Goal: Transaction & Acquisition: Purchase product/service

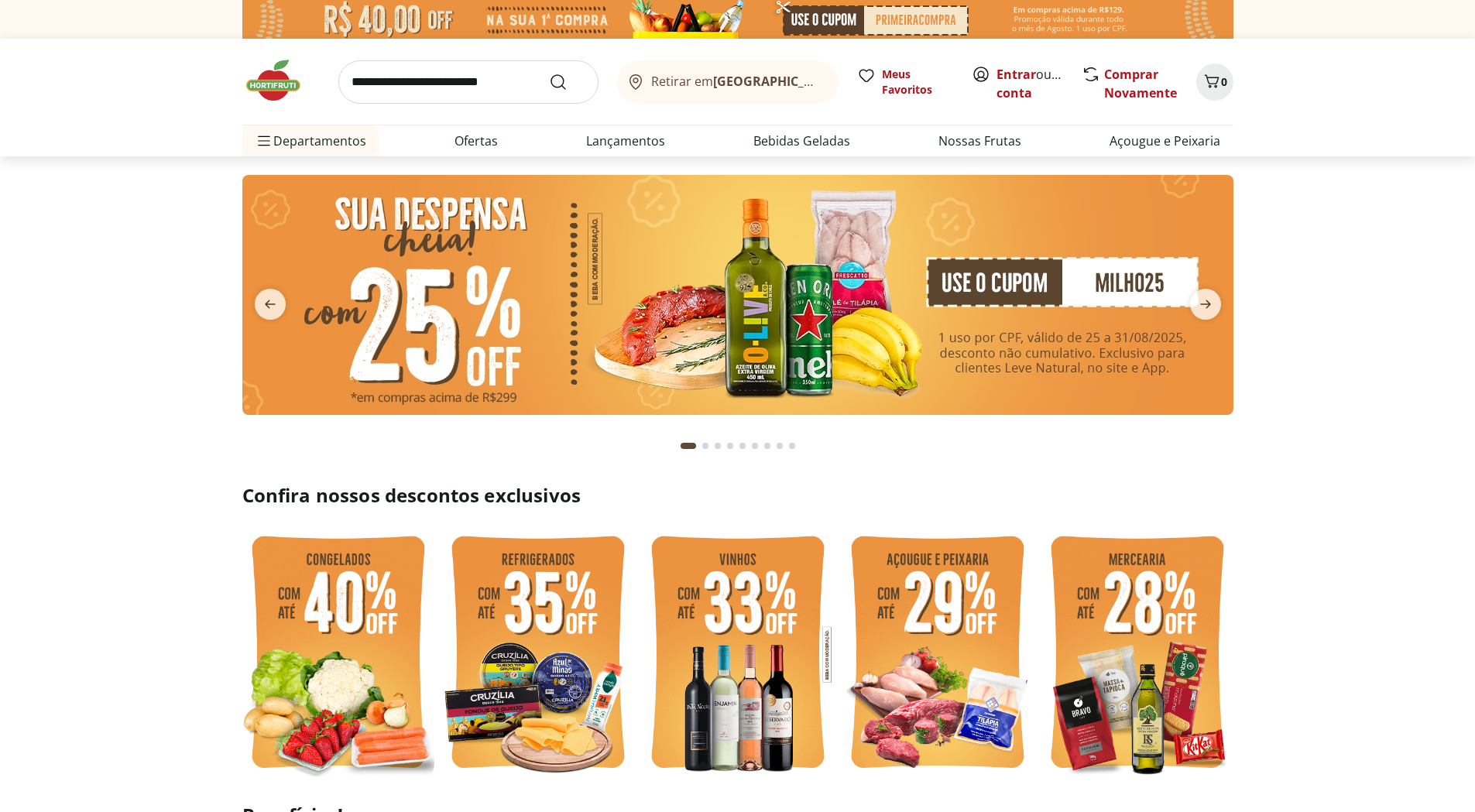
click at [420, 80] on input "search" at bounding box center [469, 82] width 260 height 43
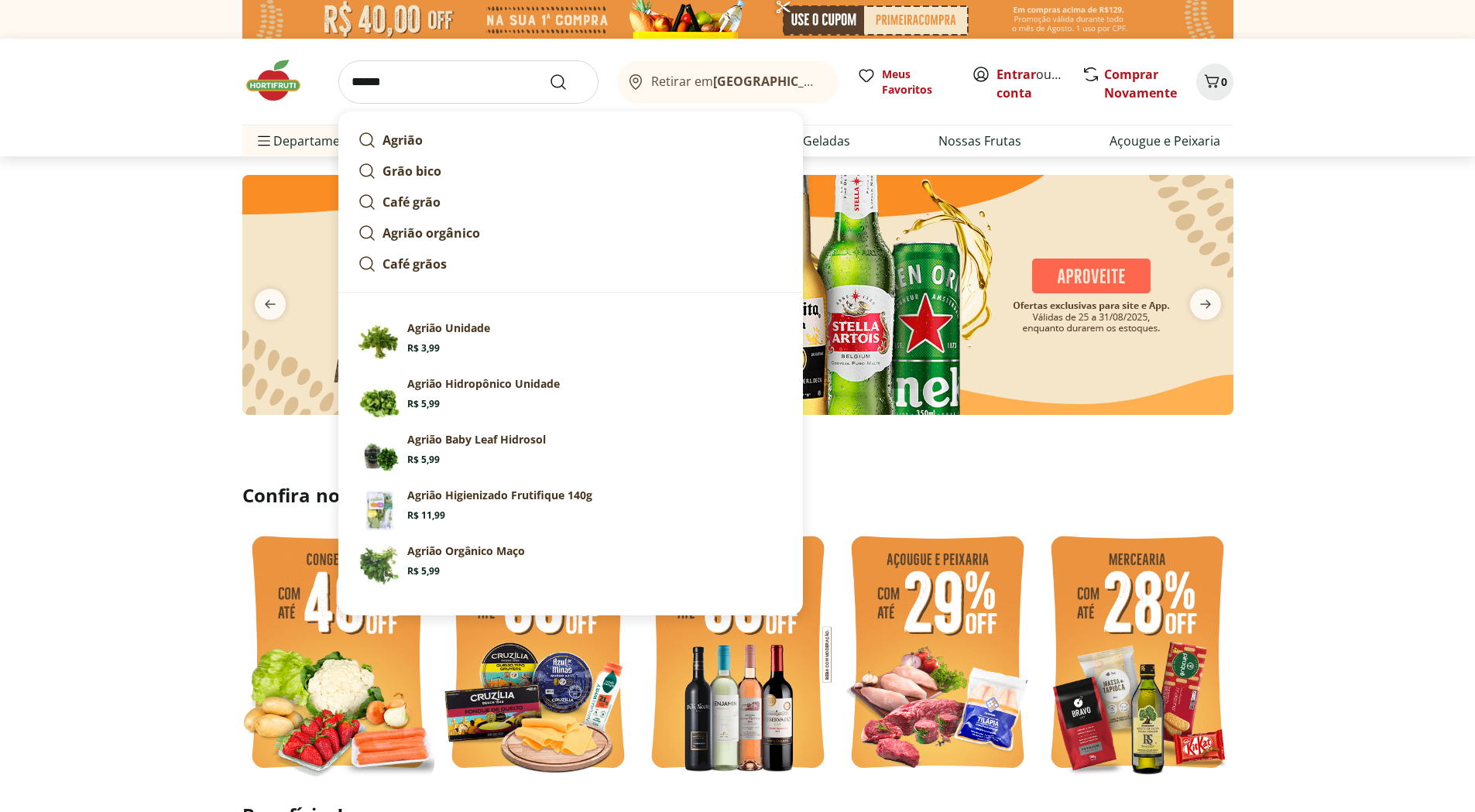
type input "******"
click at [549, 73] on button "Submit Search" at bounding box center [567, 82] width 37 height 19
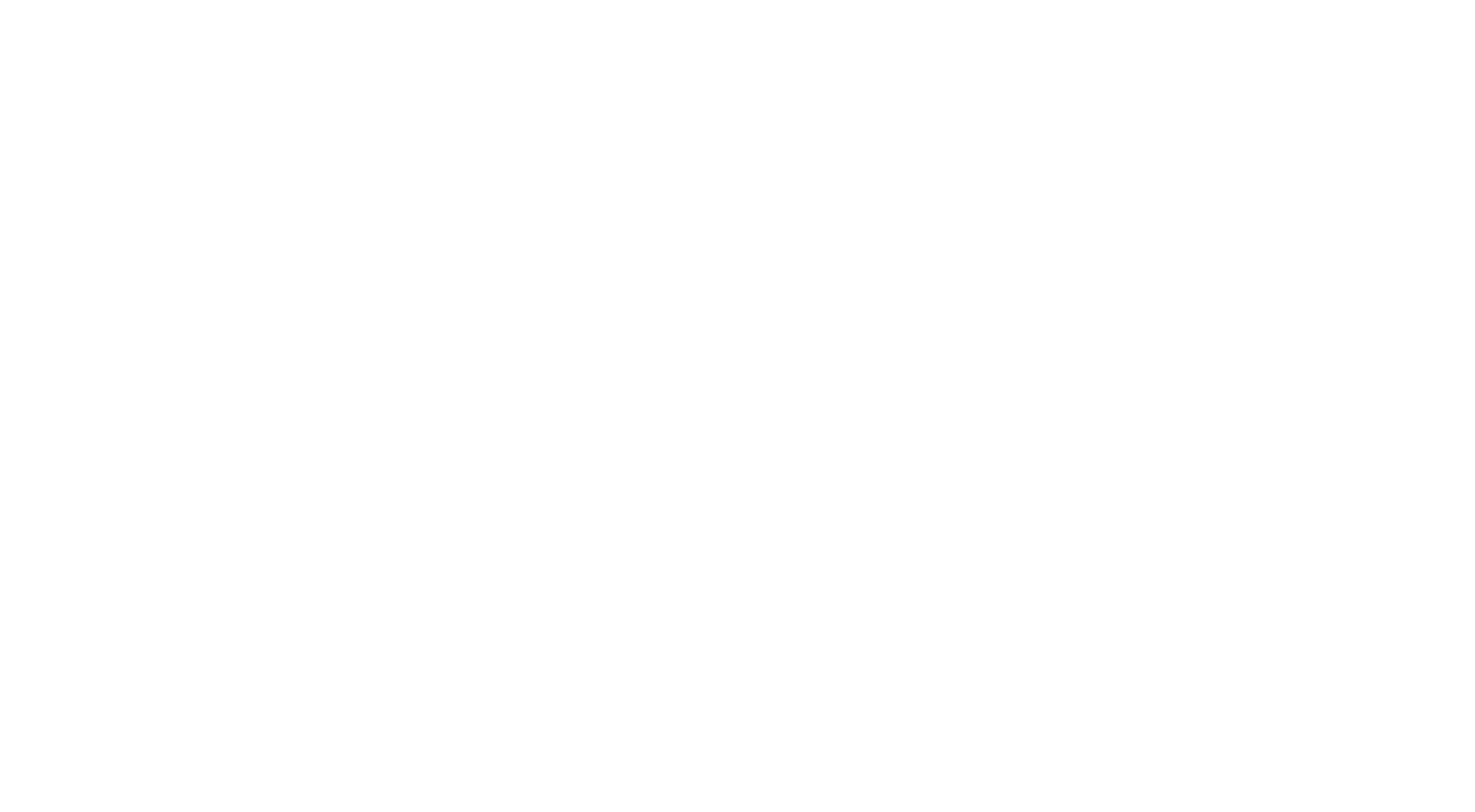
select select "**********"
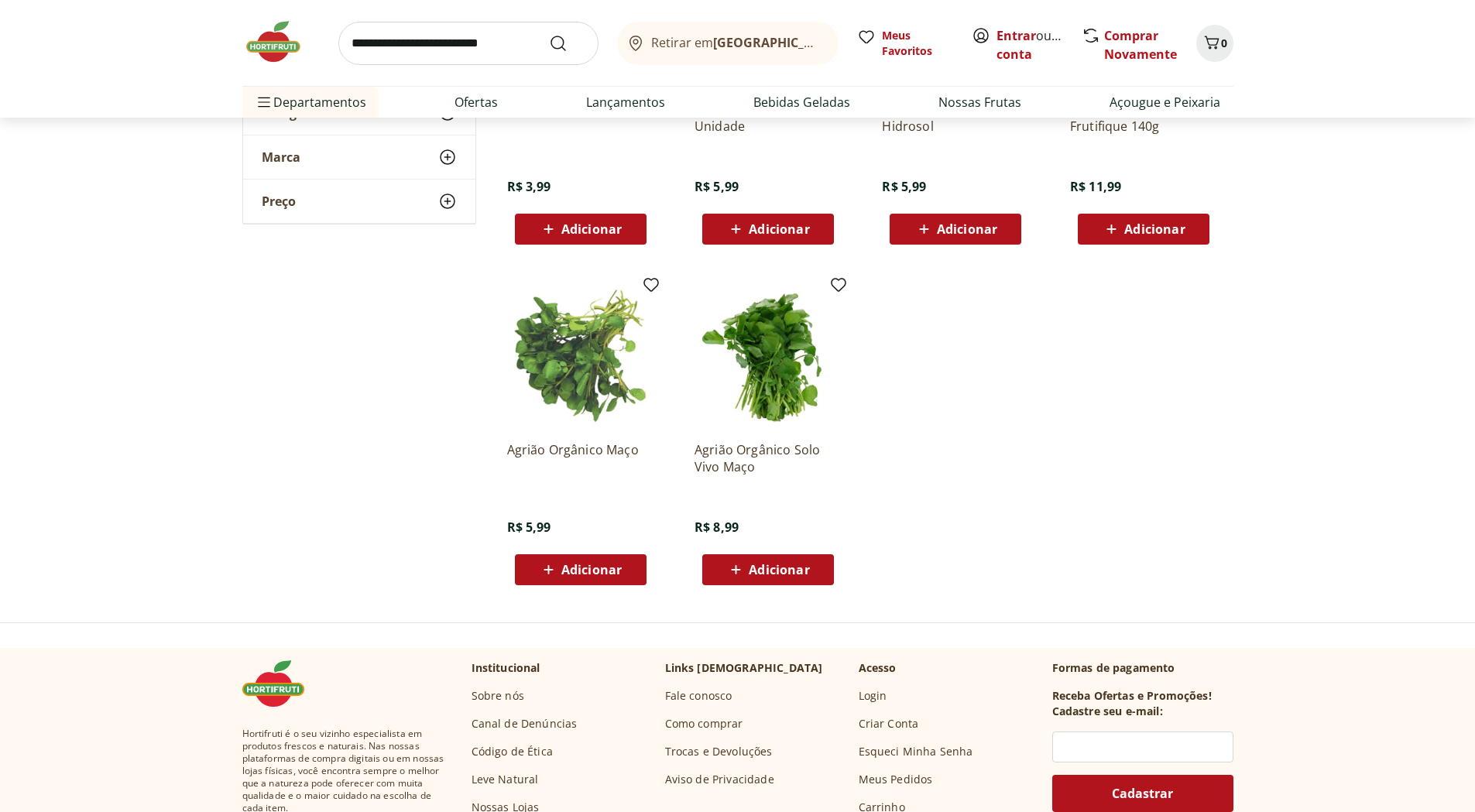
scroll to position [387, 0]
click at [759, 572] on span "Adicionar" at bounding box center [779, 569] width 61 height 13
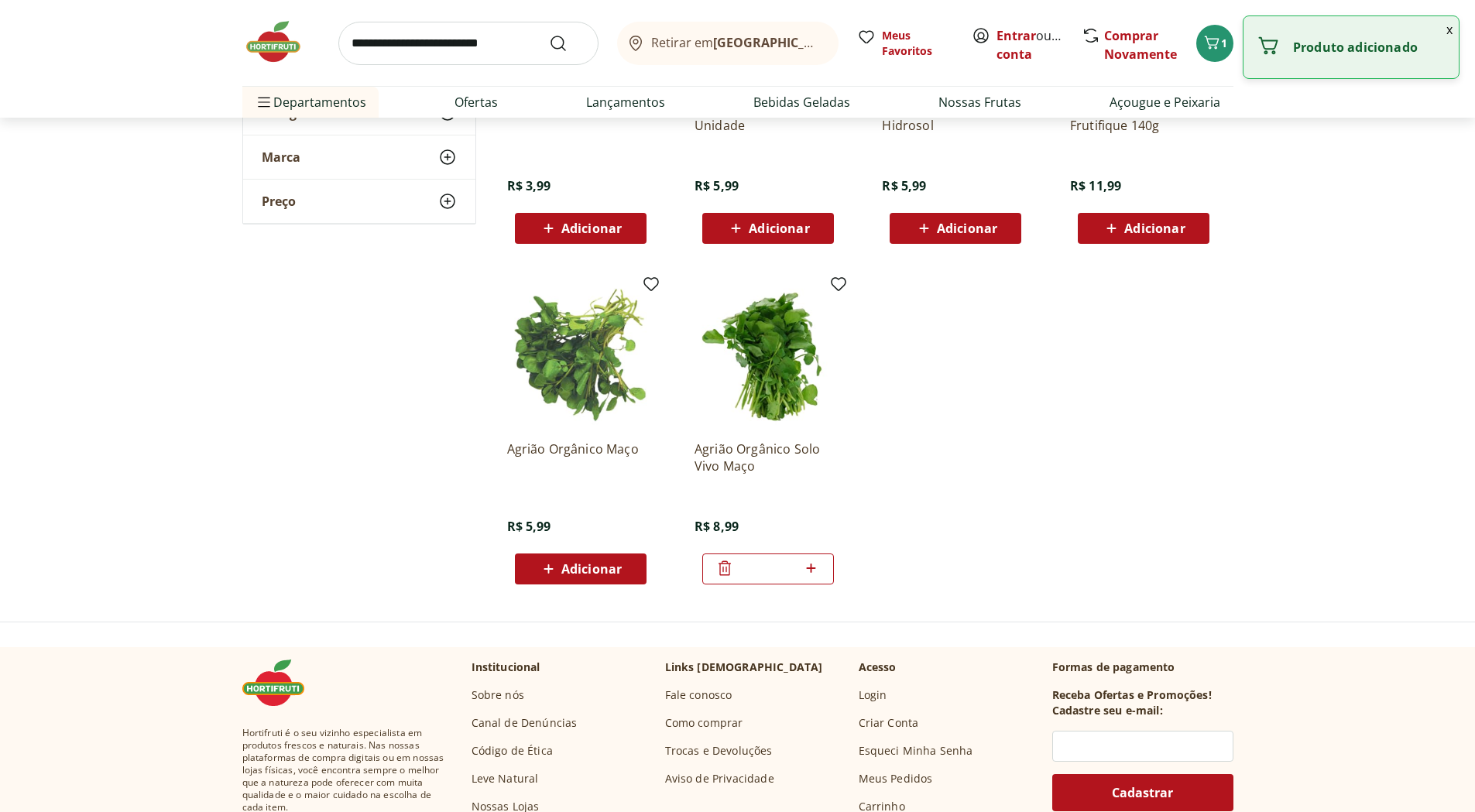
click at [819, 571] on icon at bounding box center [810, 568] width 19 height 19
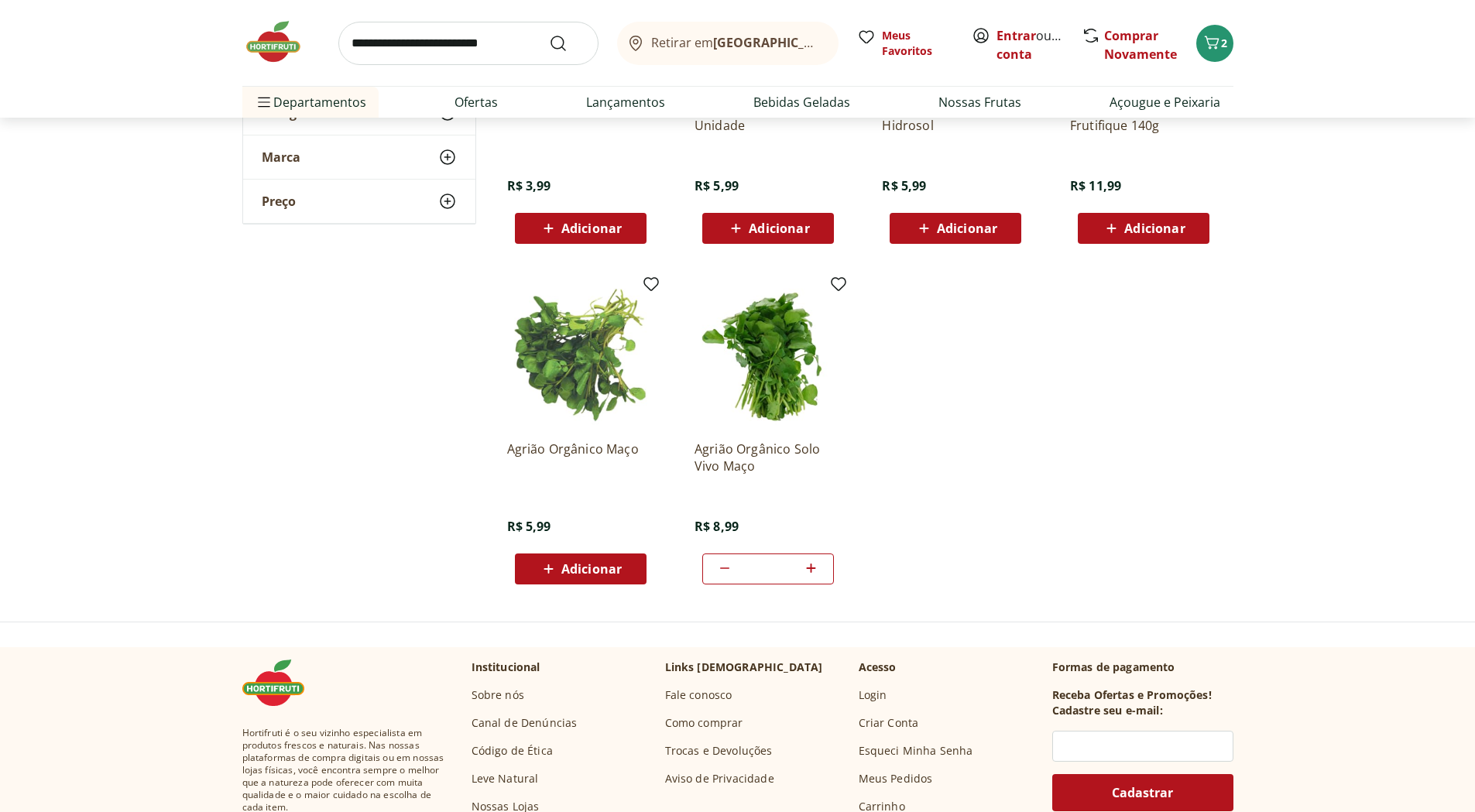
click at [722, 571] on icon at bounding box center [724, 568] width 19 height 19
click at [816, 573] on icon at bounding box center [810, 568] width 19 height 19
type input "*"
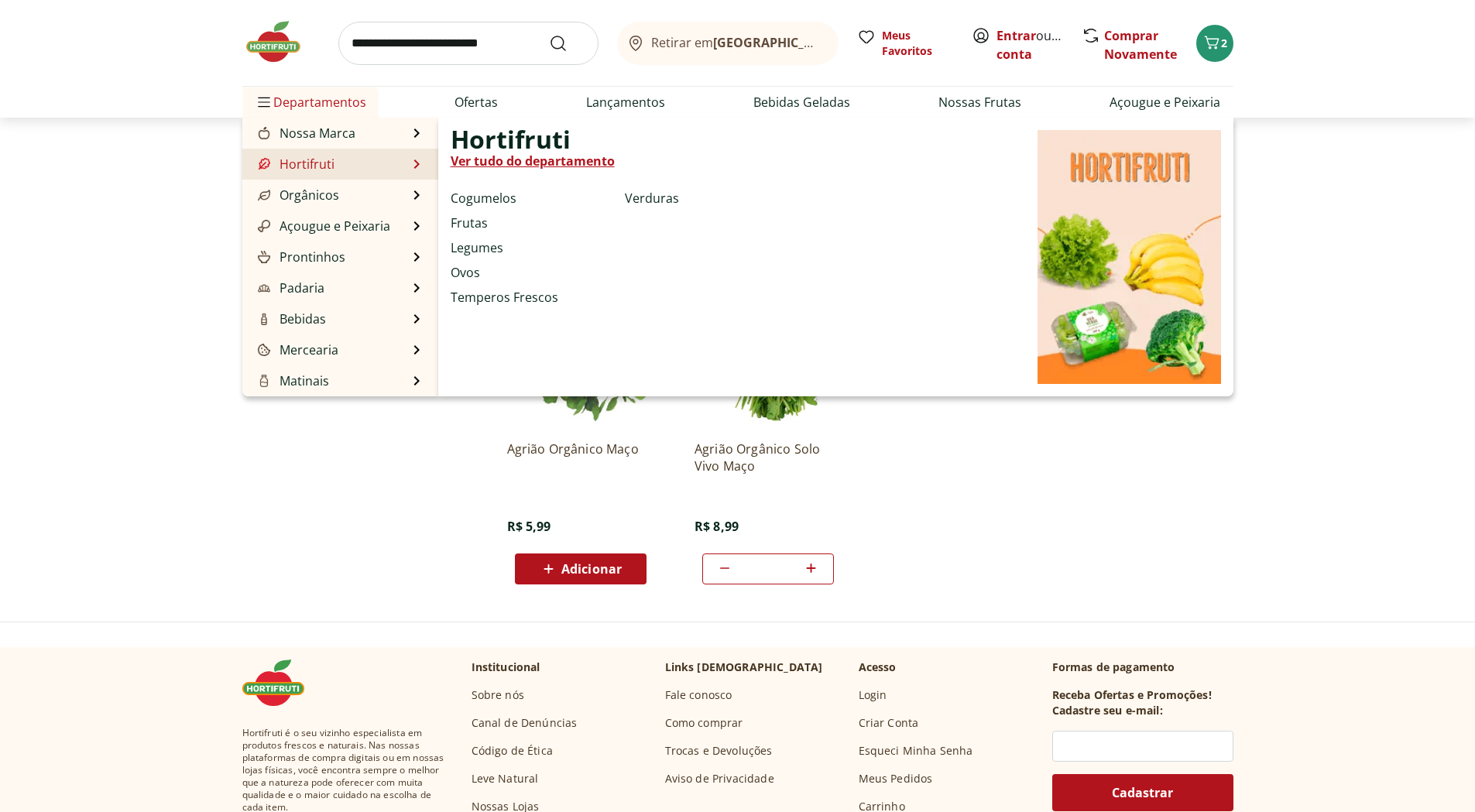
click at [488, 221] on li "Frutas" at bounding box center [535, 223] width 168 height 19
click at [473, 221] on link "Frutas" at bounding box center [469, 223] width 37 height 19
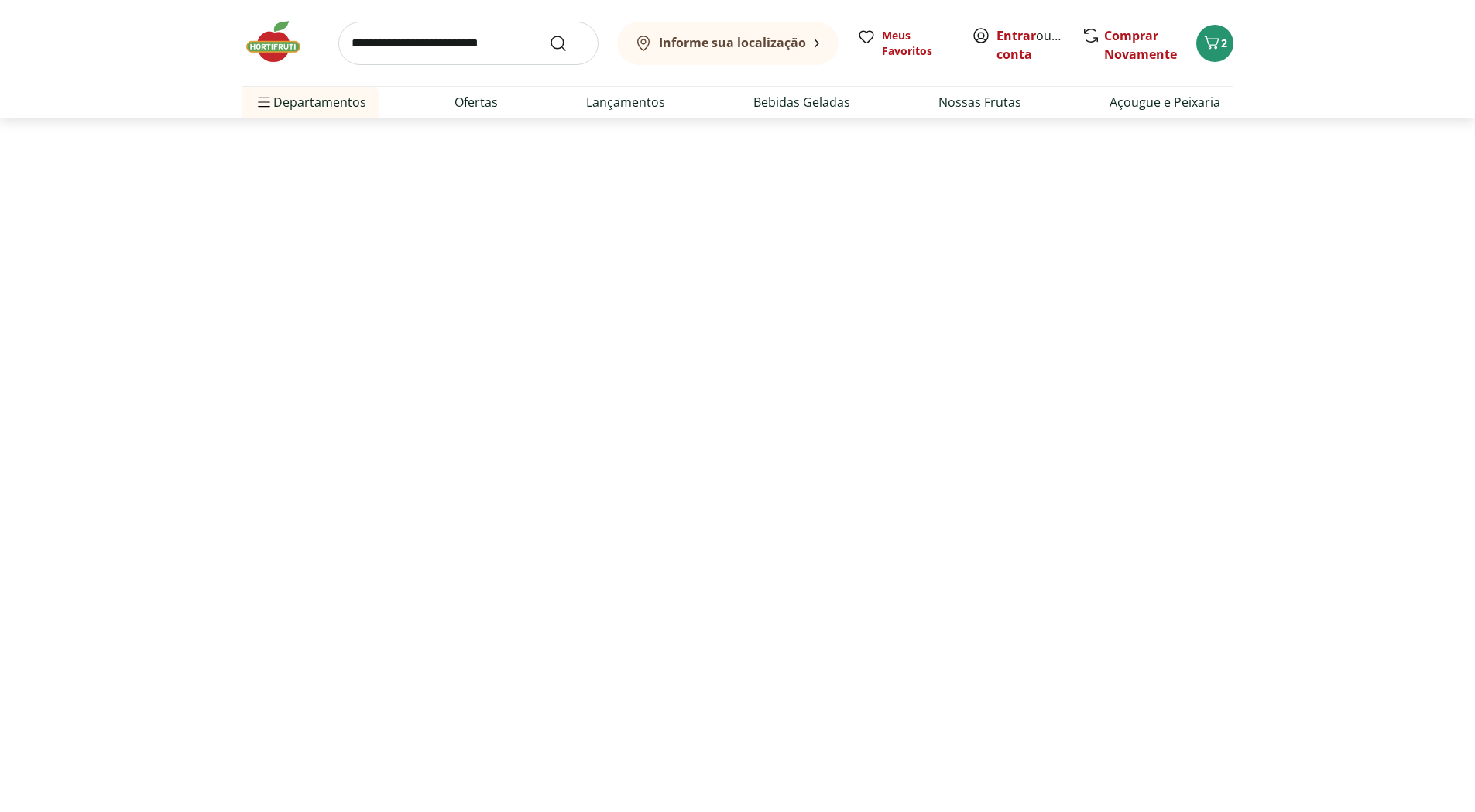
select select "**********"
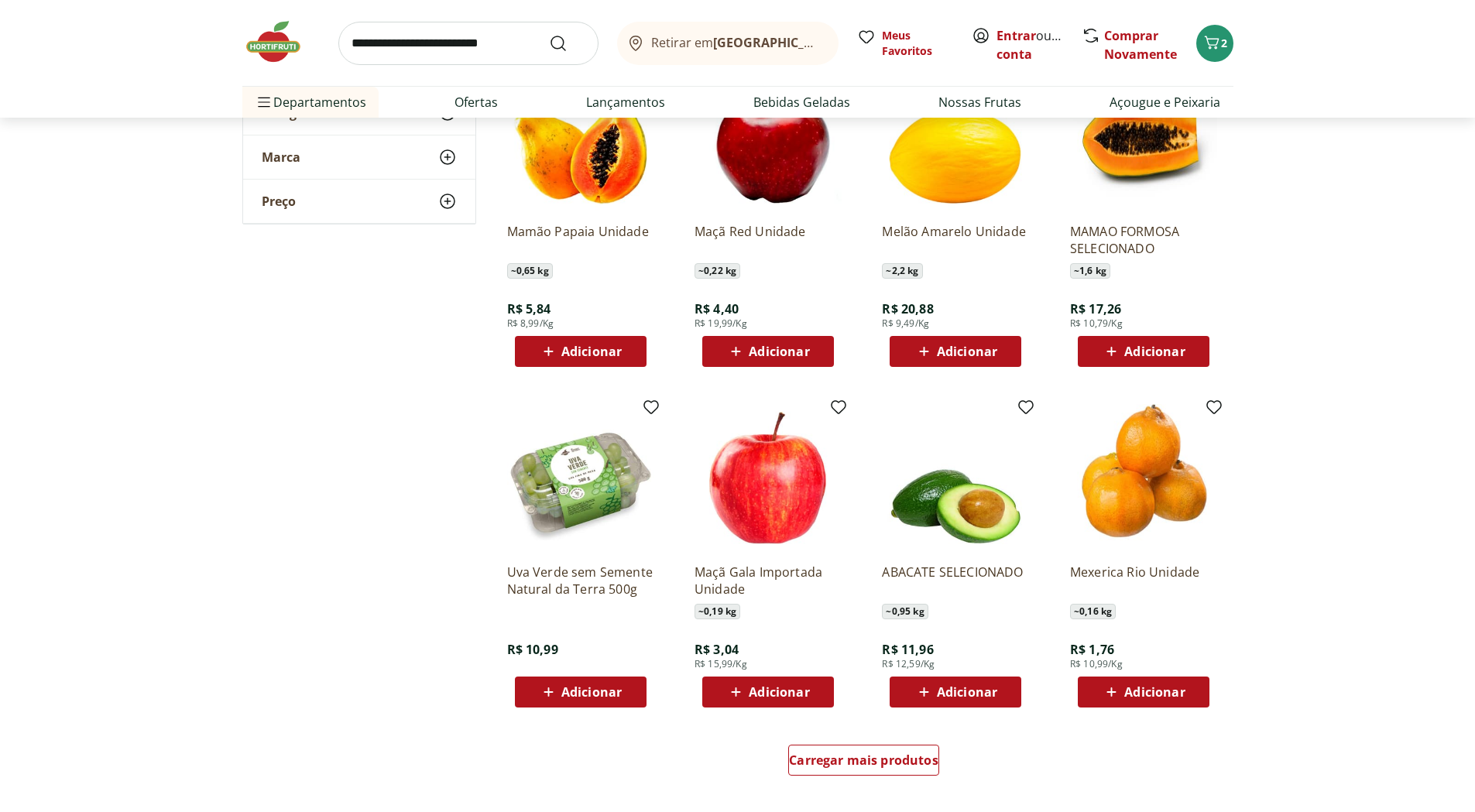
scroll to position [697, 0]
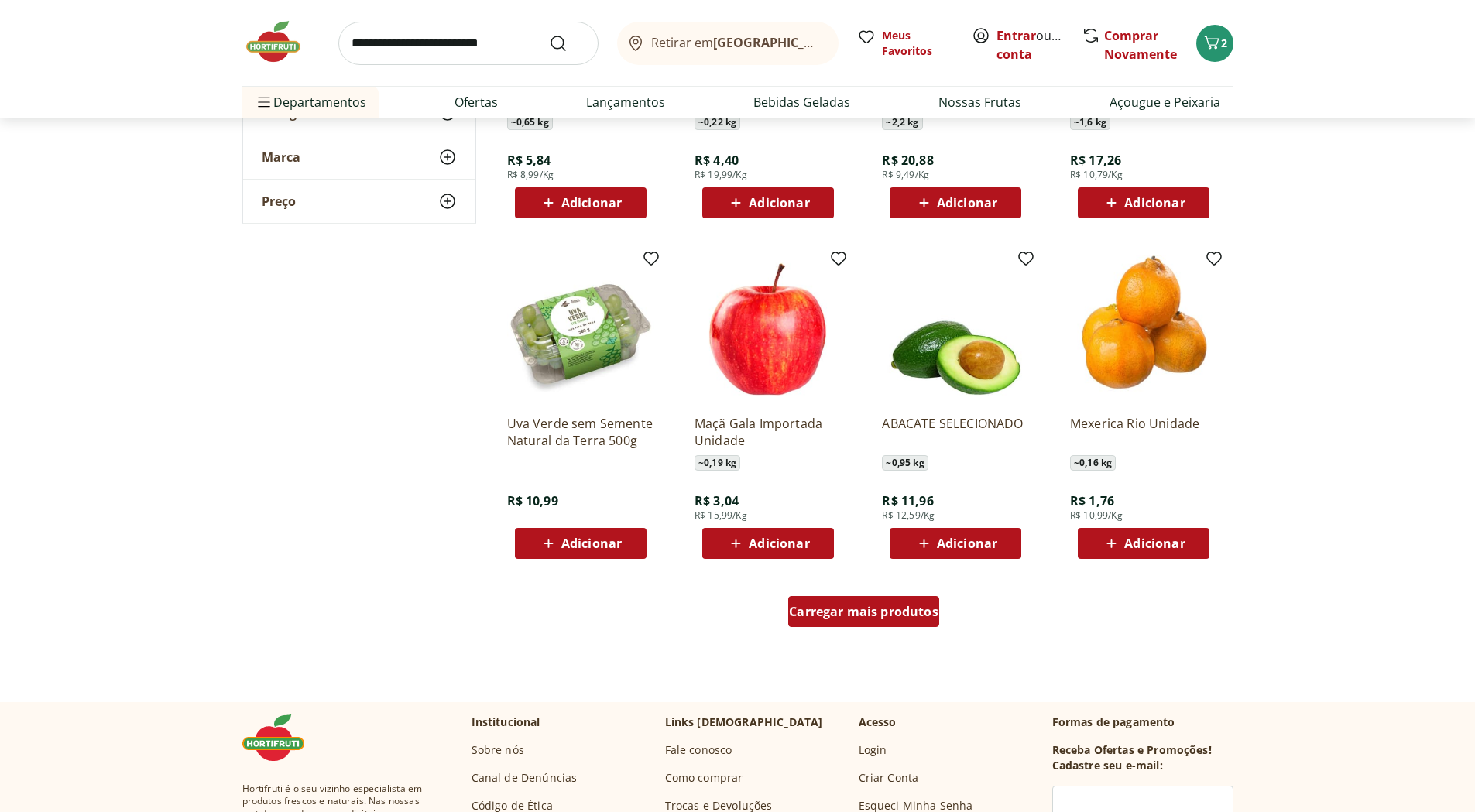
click at [847, 605] on span "Carregar mais produtos" at bounding box center [864, 611] width 149 height 13
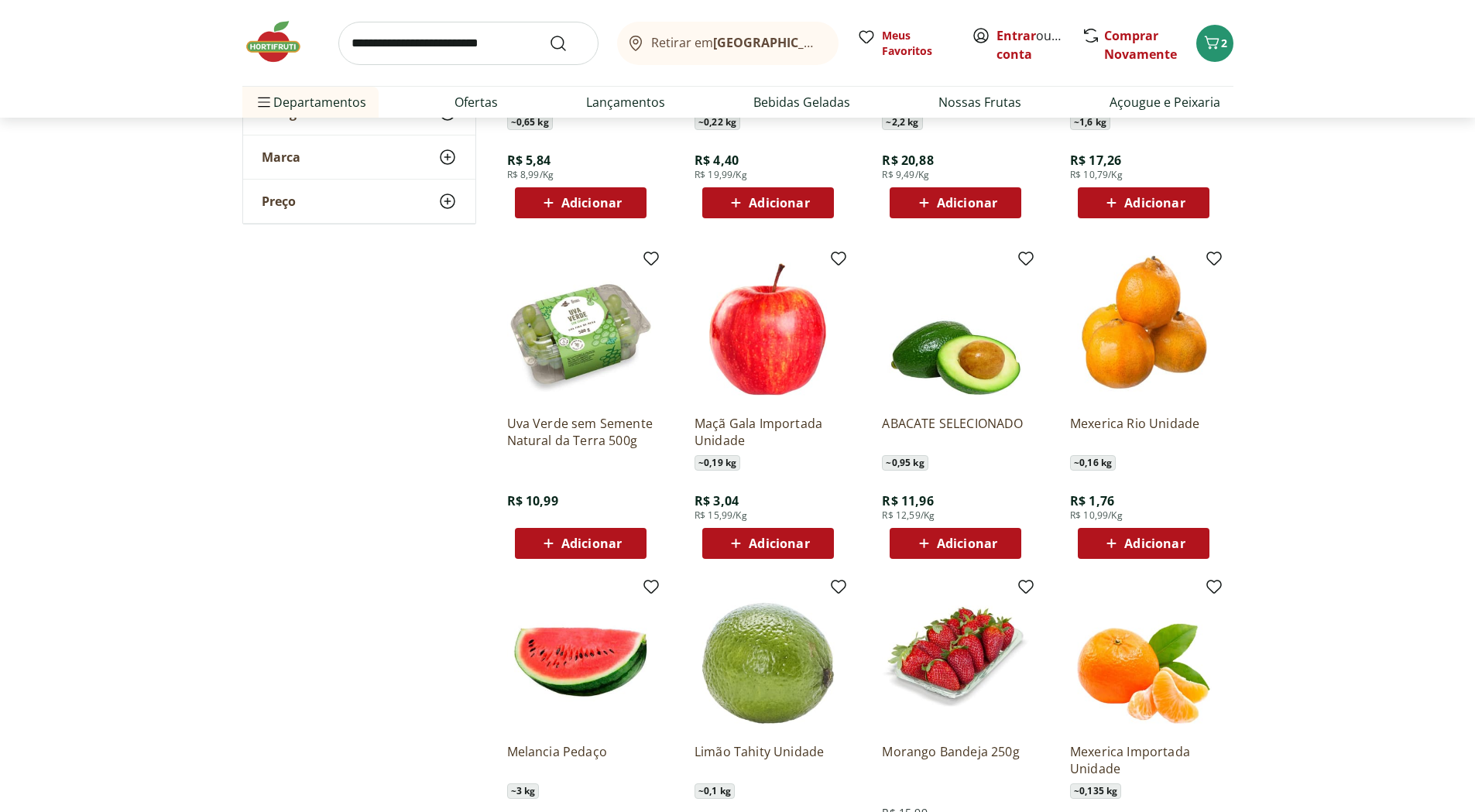
scroll to position [929, 0]
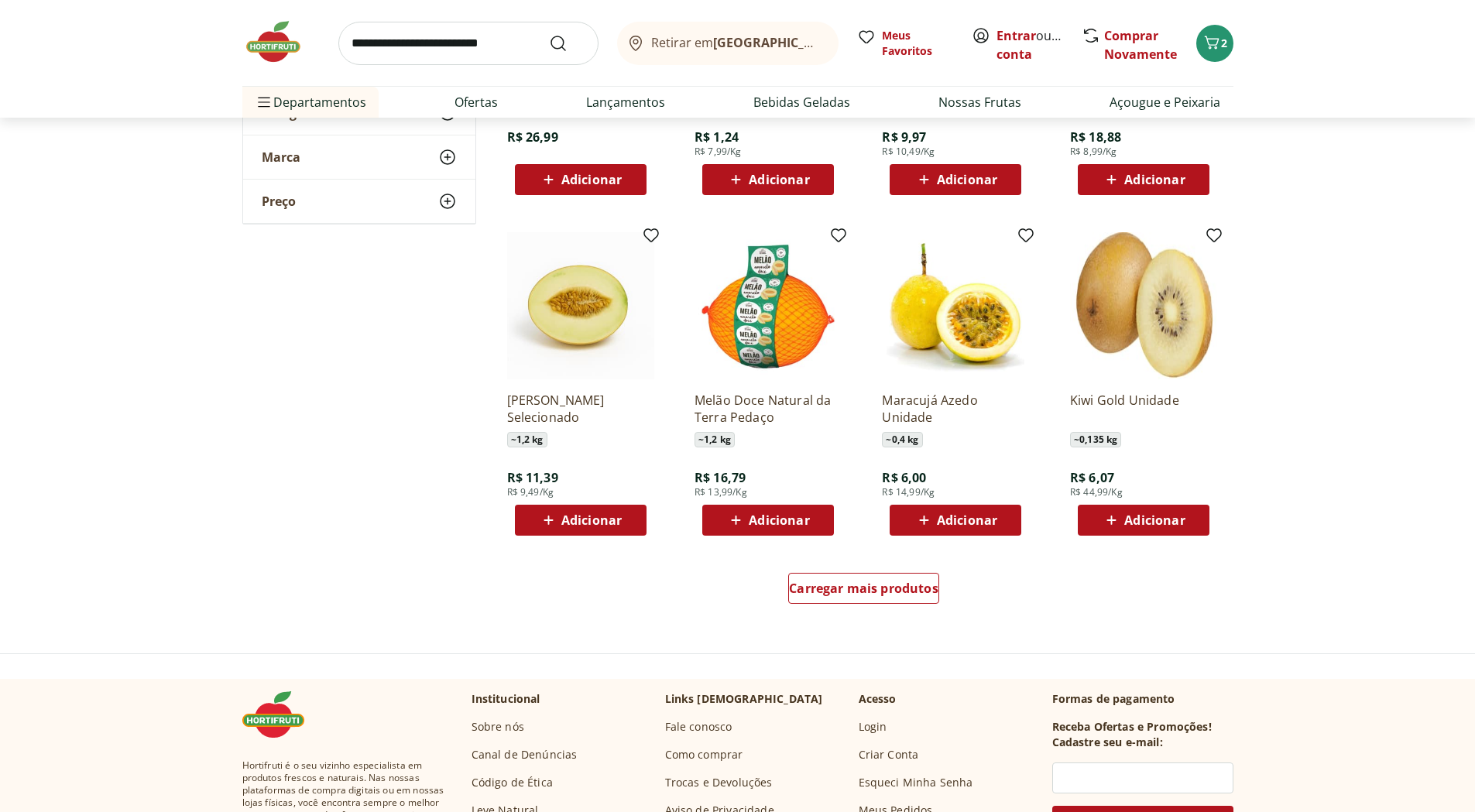
scroll to position [1936, 0]
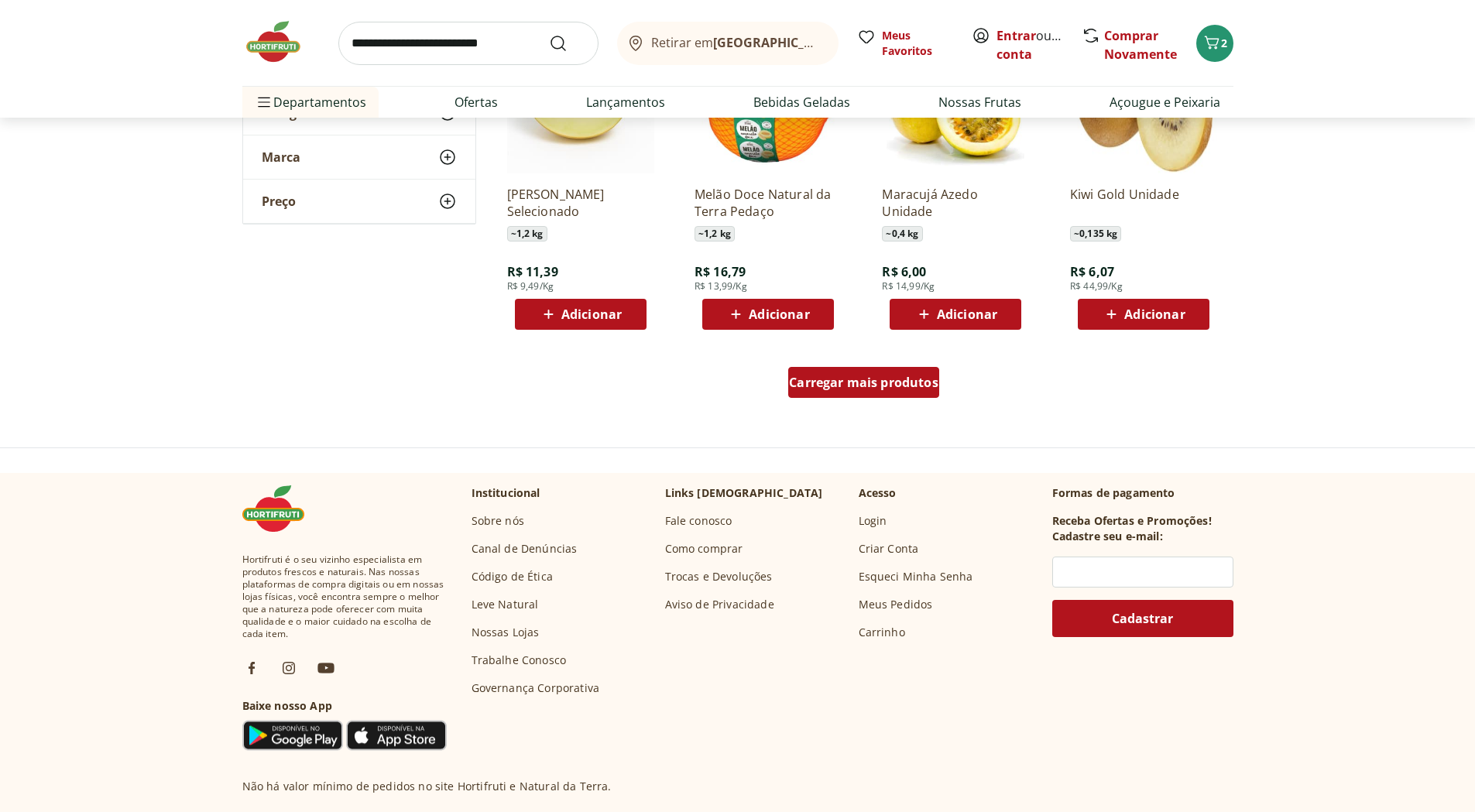
click at [884, 387] on span "Carregar mais produtos" at bounding box center [864, 383] width 149 height 13
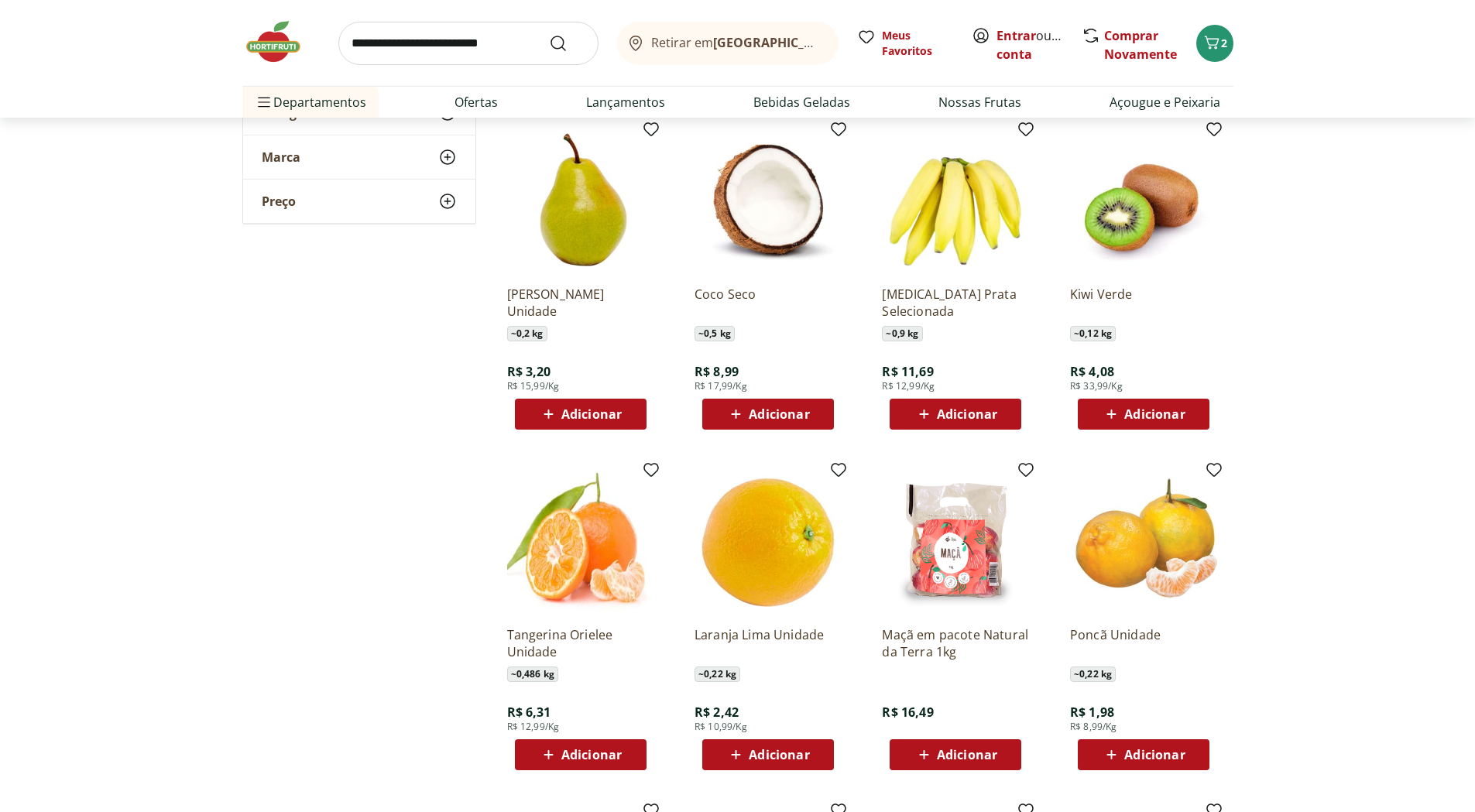
scroll to position [2169, 0]
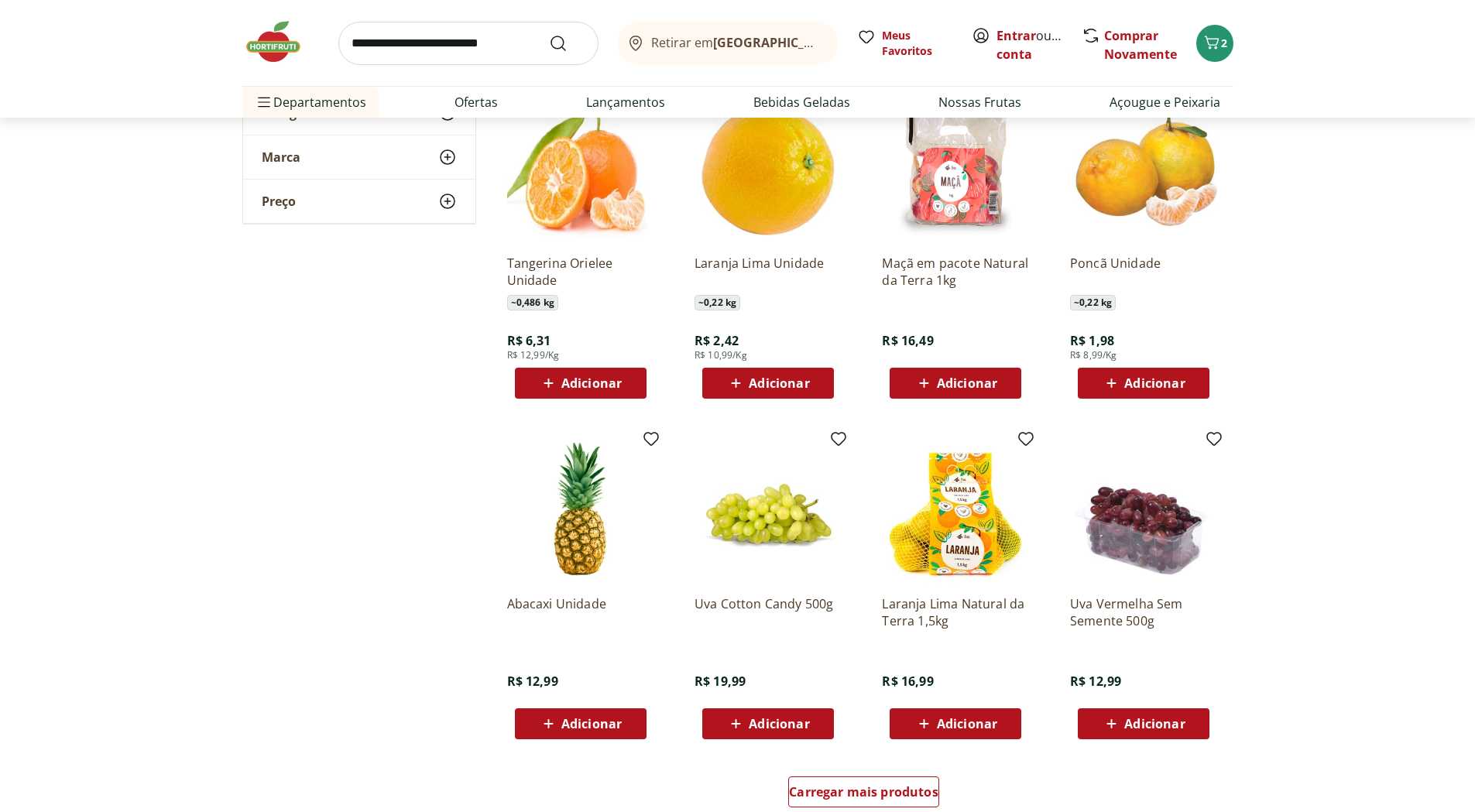
scroll to position [2633, 0]
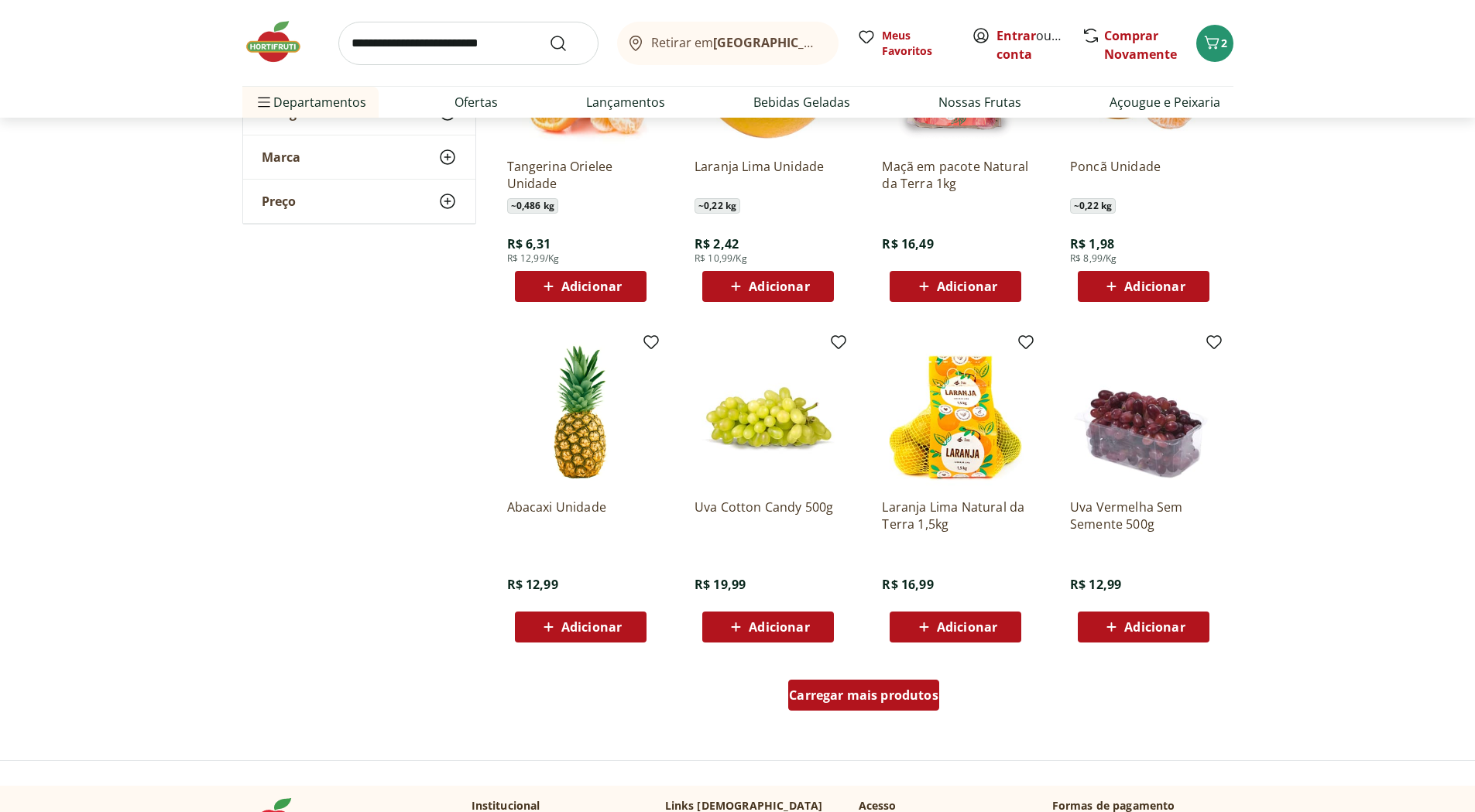
click at [836, 695] on span "Carregar mais produtos" at bounding box center [864, 695] width 149 height 13
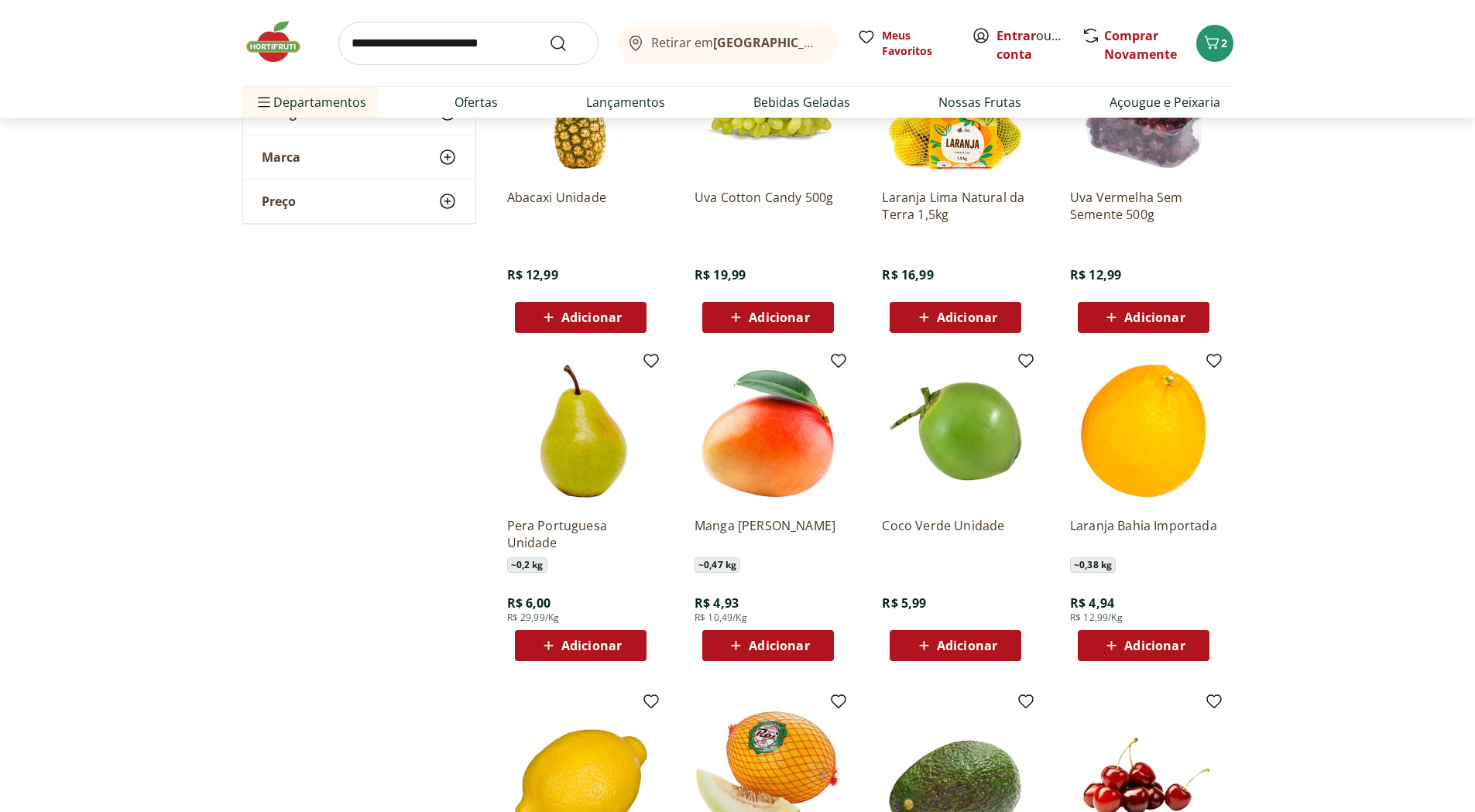
scroll to position [3175, 0]
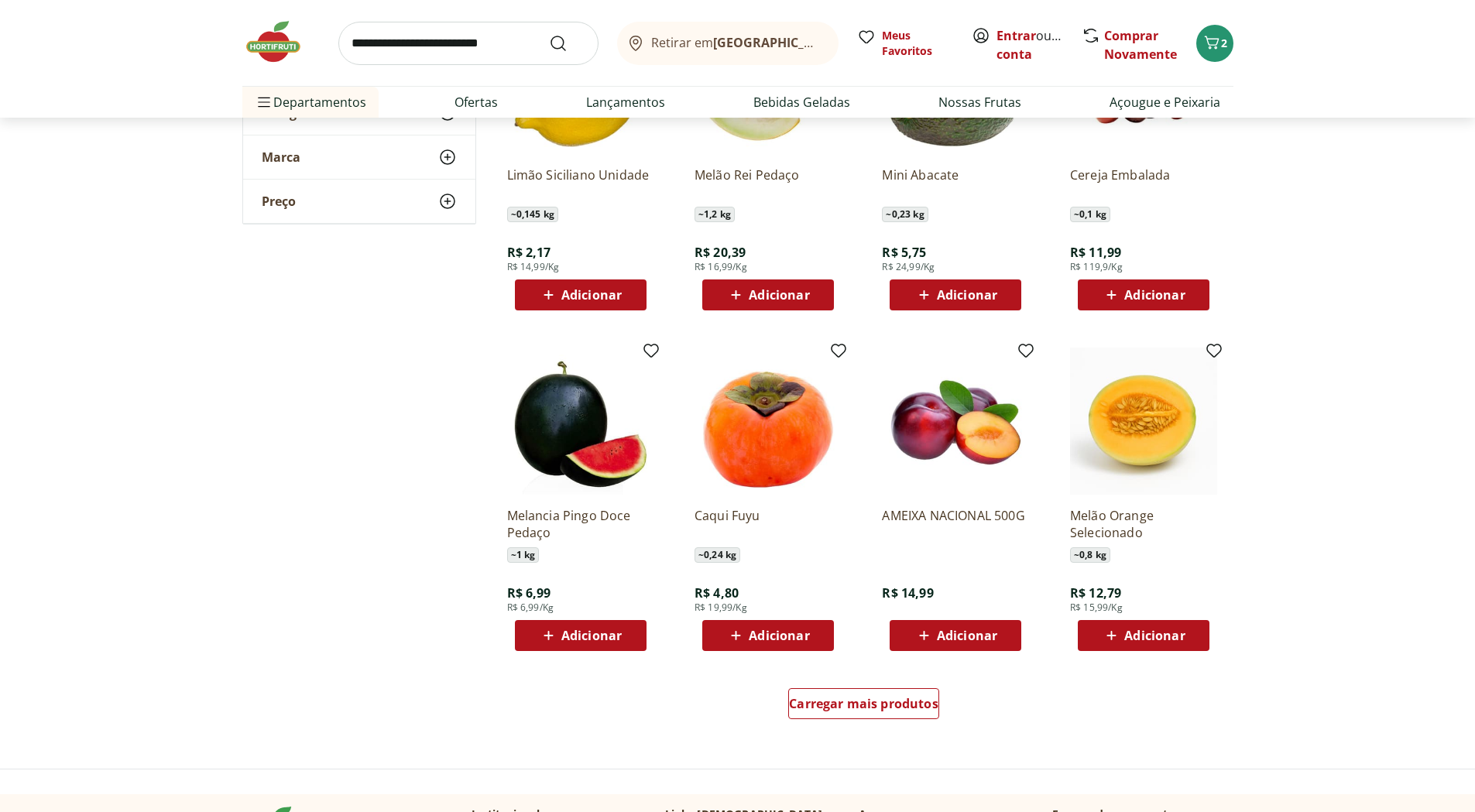
scroll to position [3640, 0]
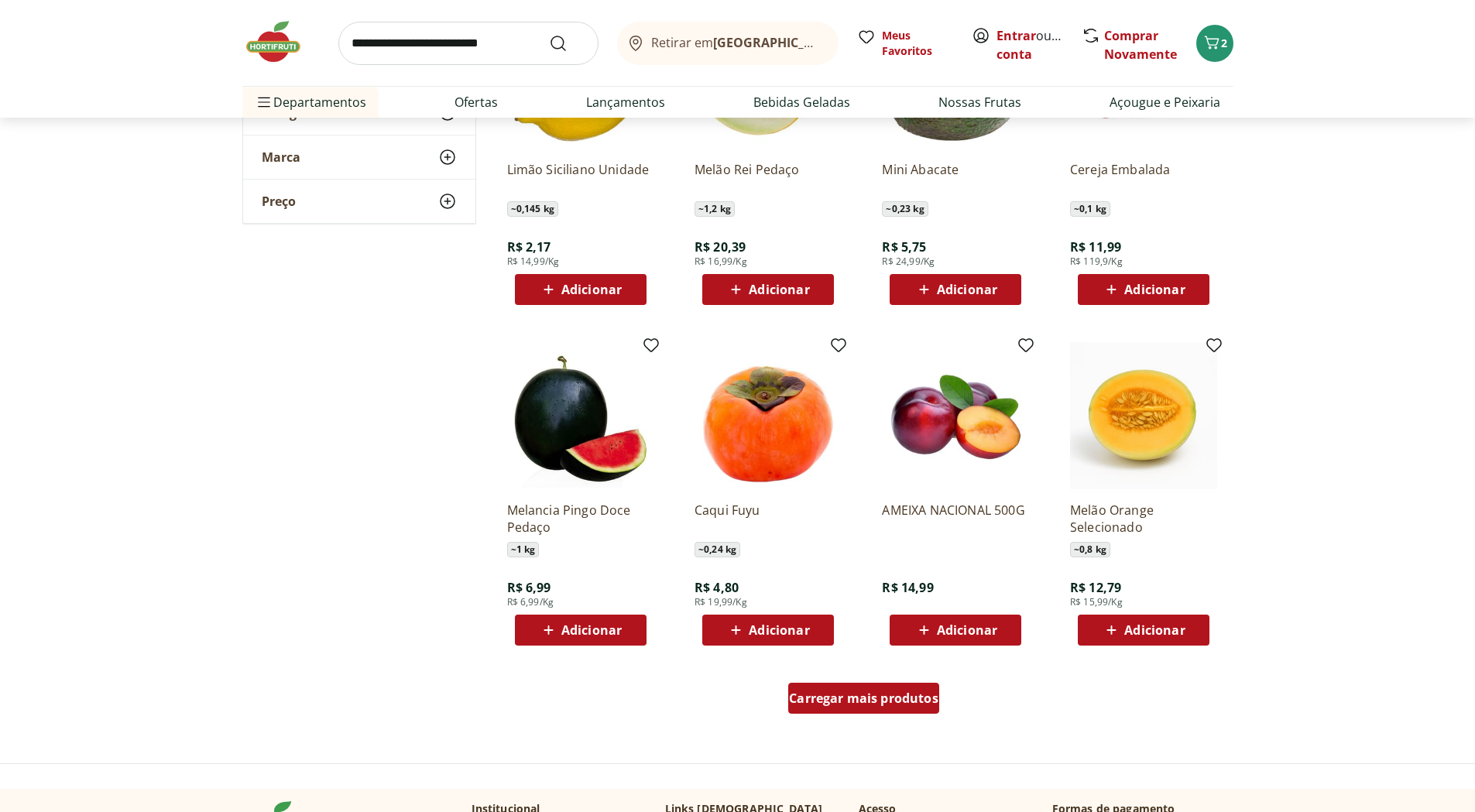
click at [876, 705] on span "Carregar mais produtos" at bounding box center [864, 699] width 149 height 13
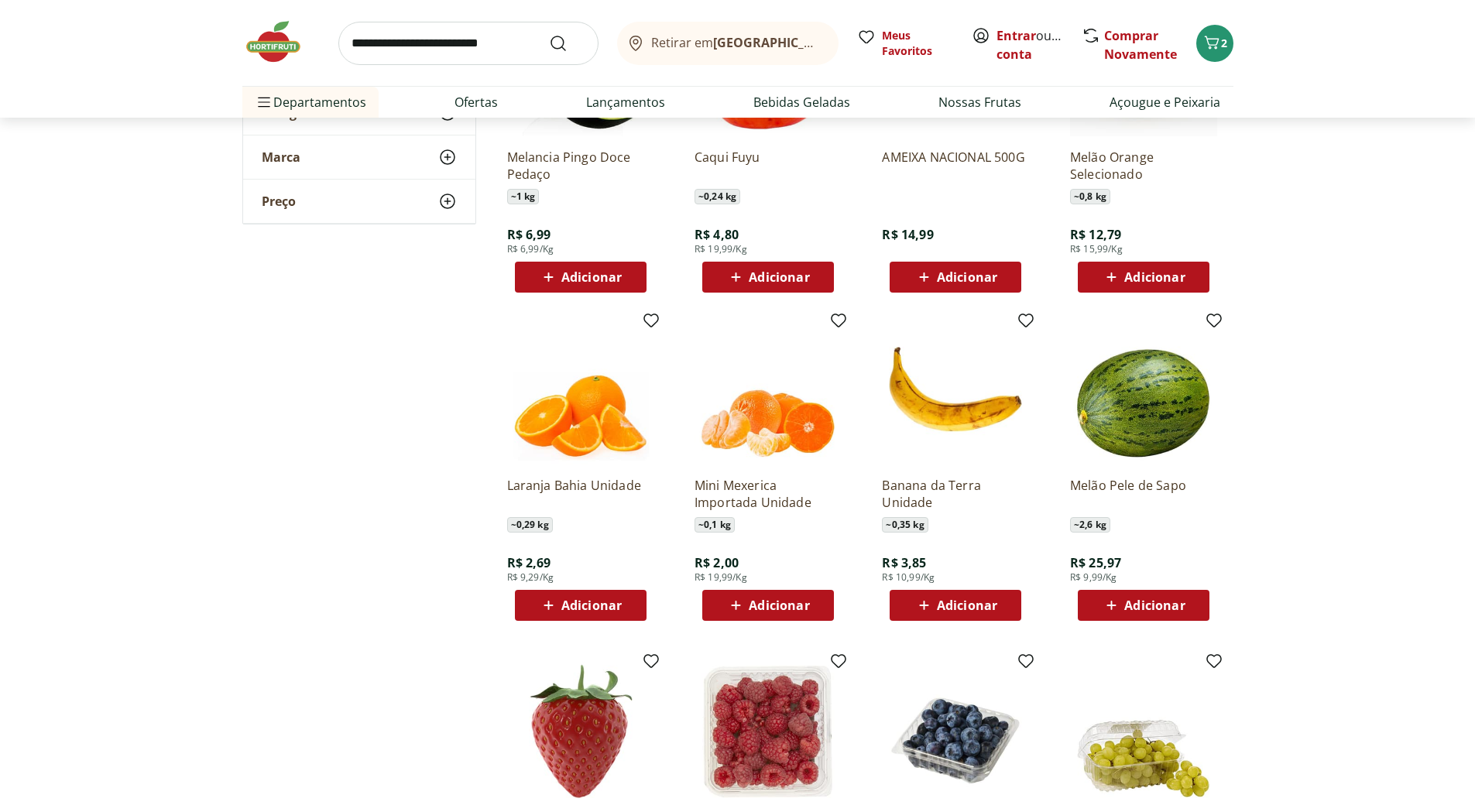
scroll to position [4182, 0]
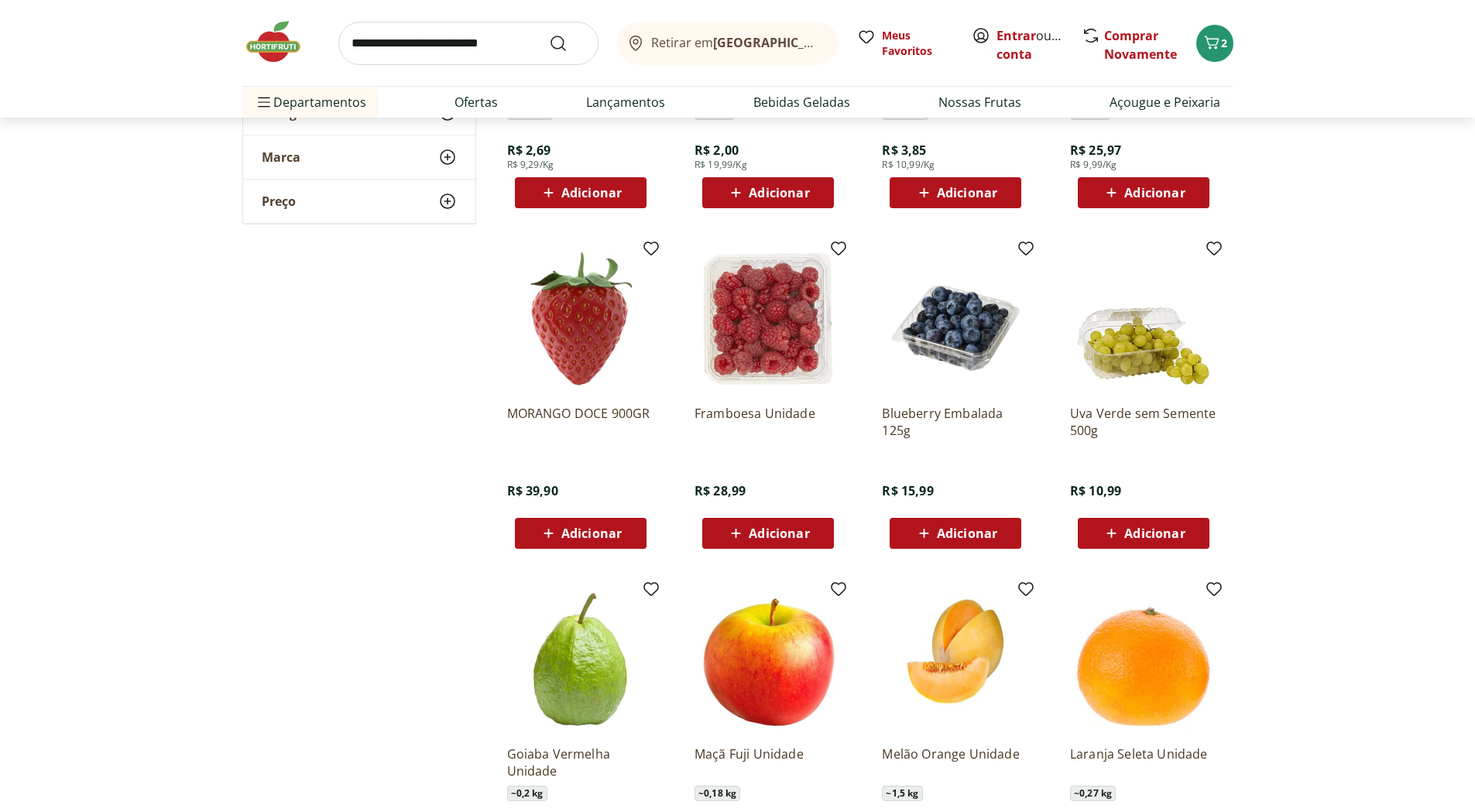
scroll to position [4414, 0]
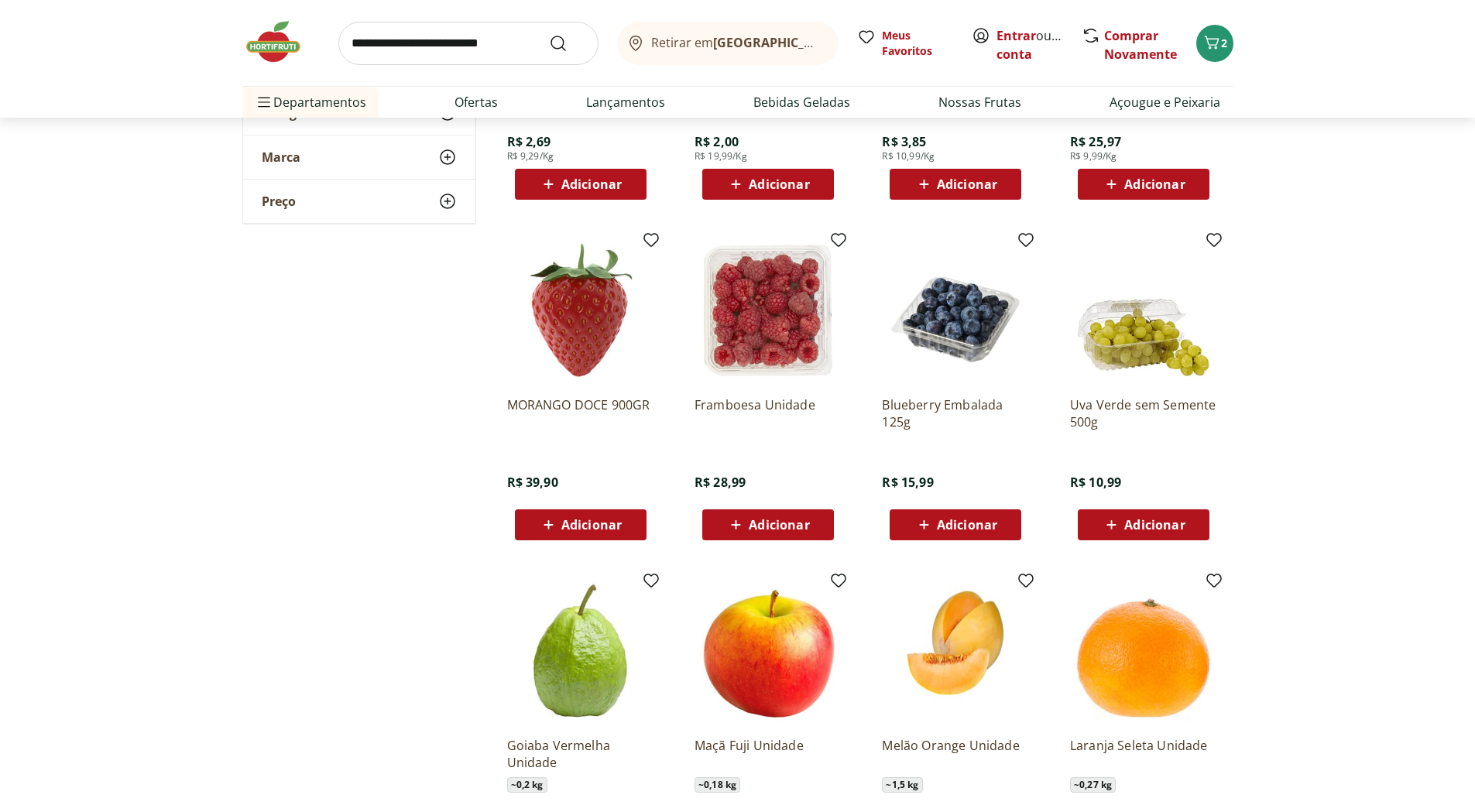
click at [1177, 522] on span "Adicionar" at bounding box center [1154, 525] width 61 height 13
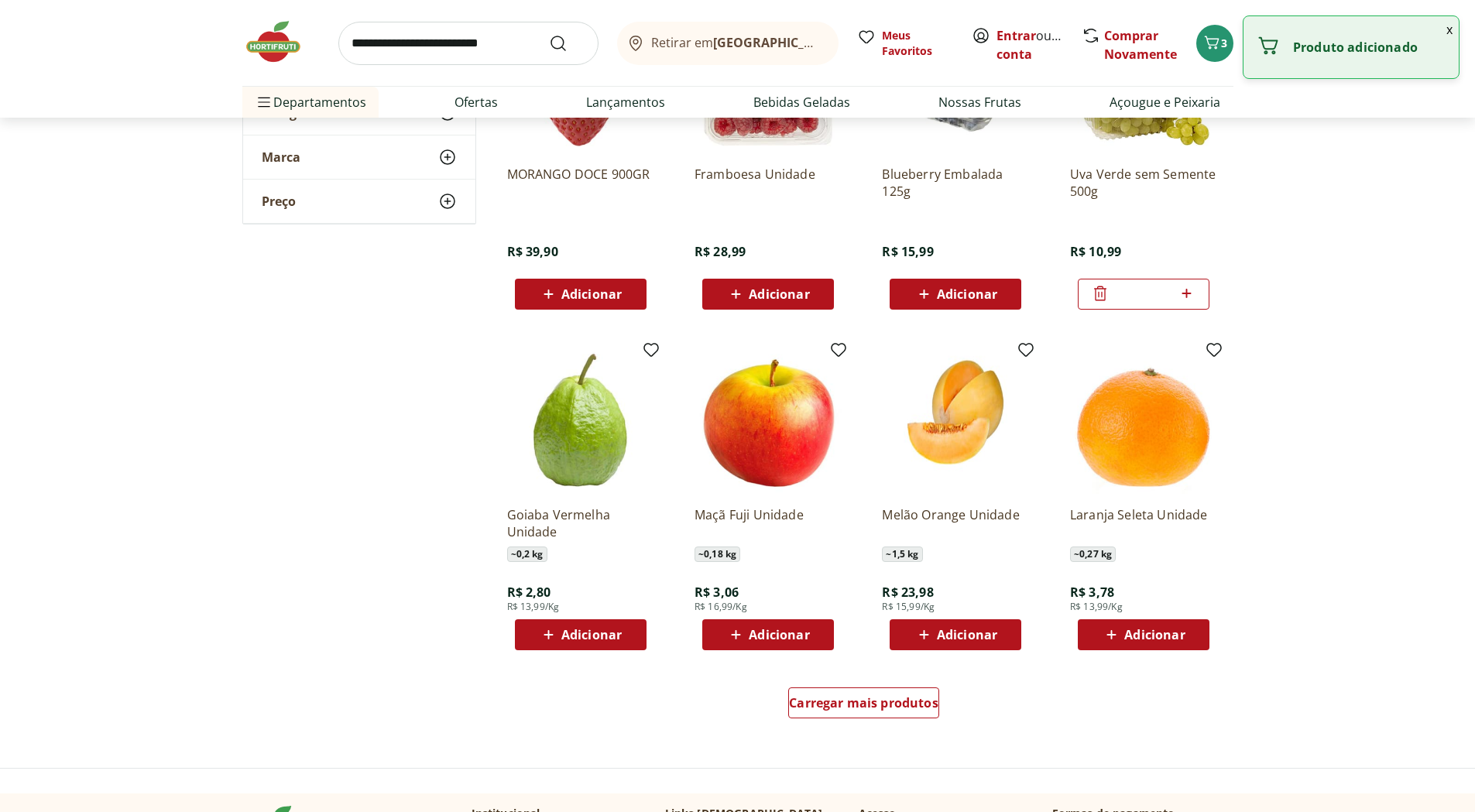
scroll to position [4646, 0]
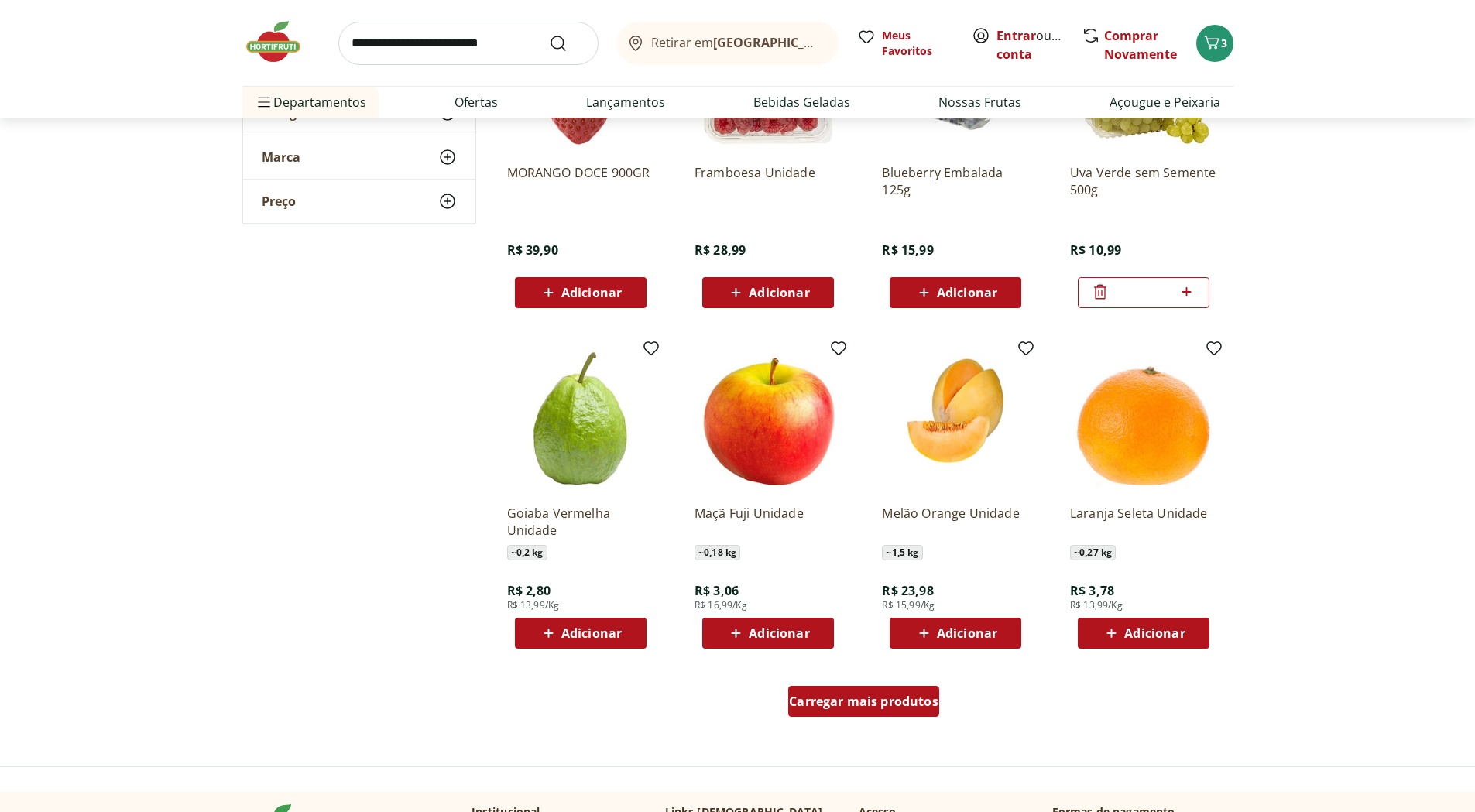
click at [845, 710] on div "Carregar mais produtos" at bounding box center [864, 702] width 151 height 31
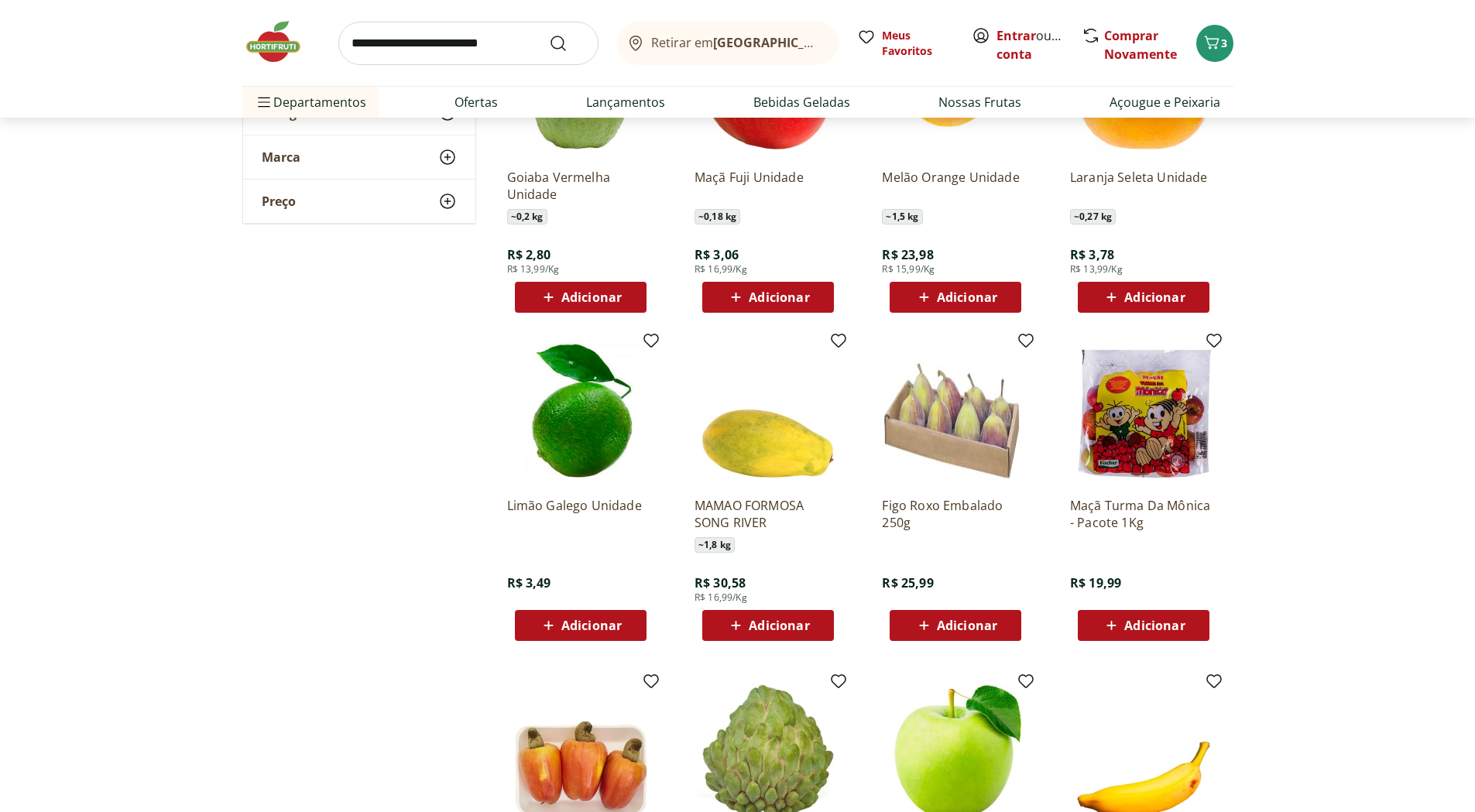
scroll to position [5189, 0]
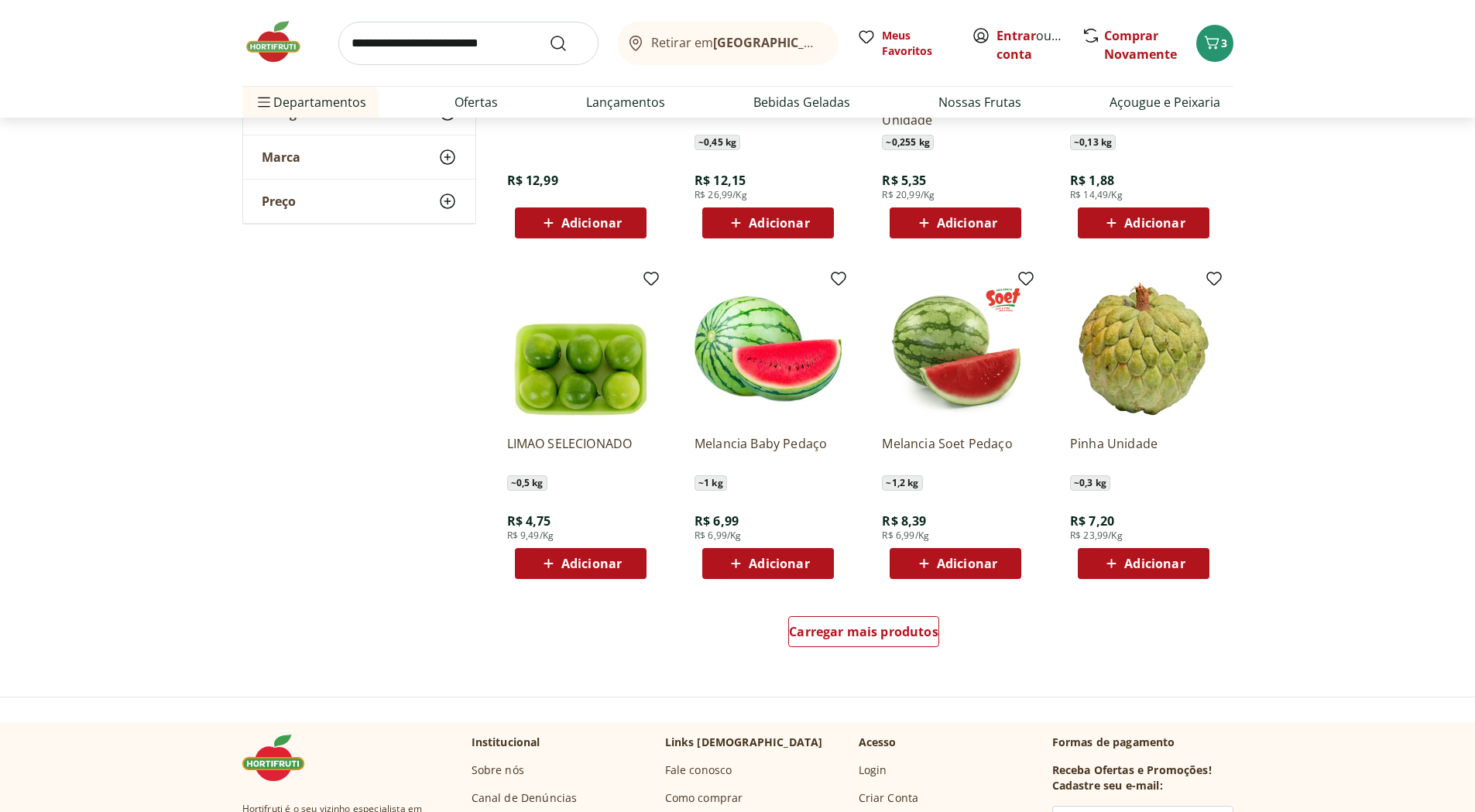
scroll to position [5731, 0]
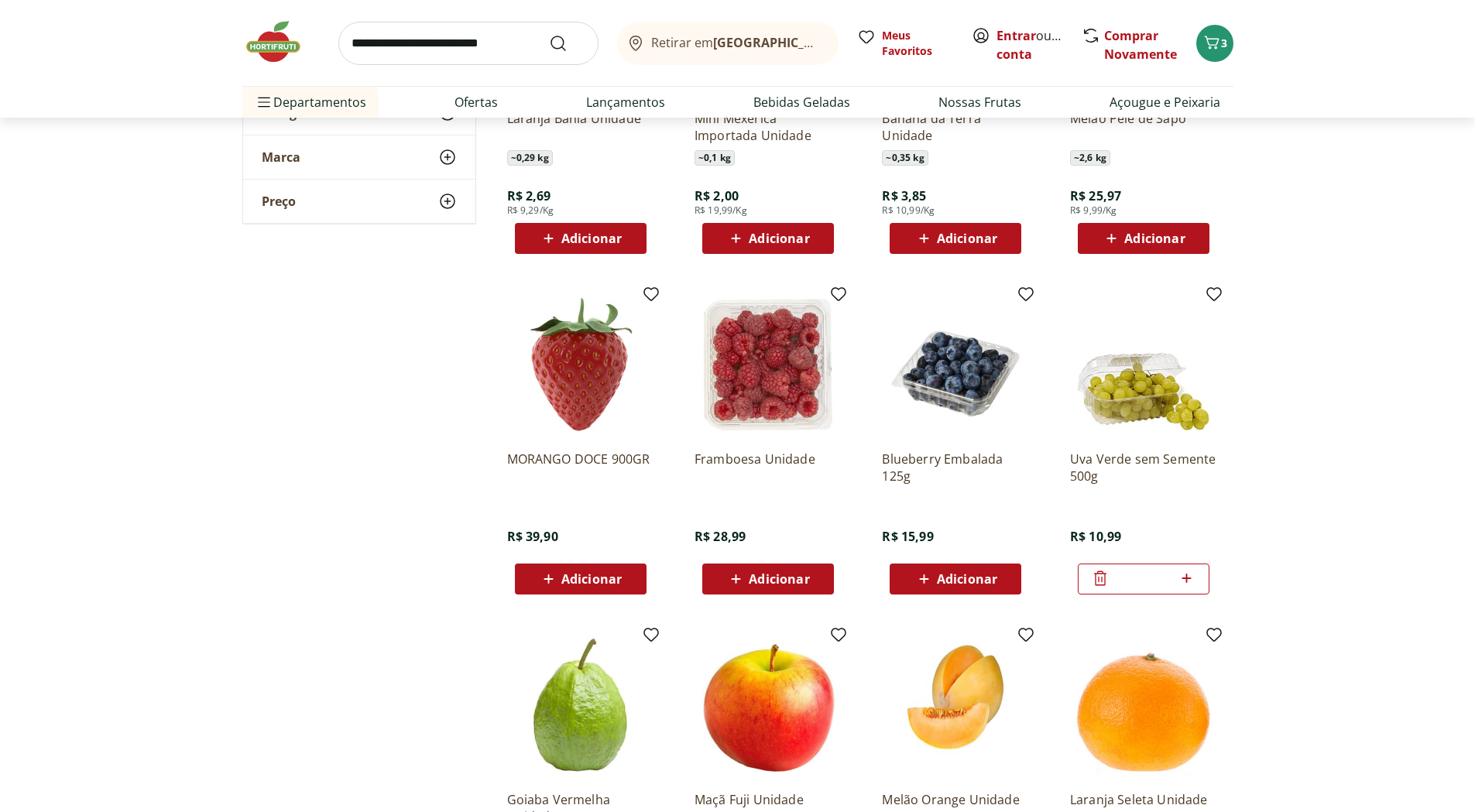
scroll to position [4492, 0]
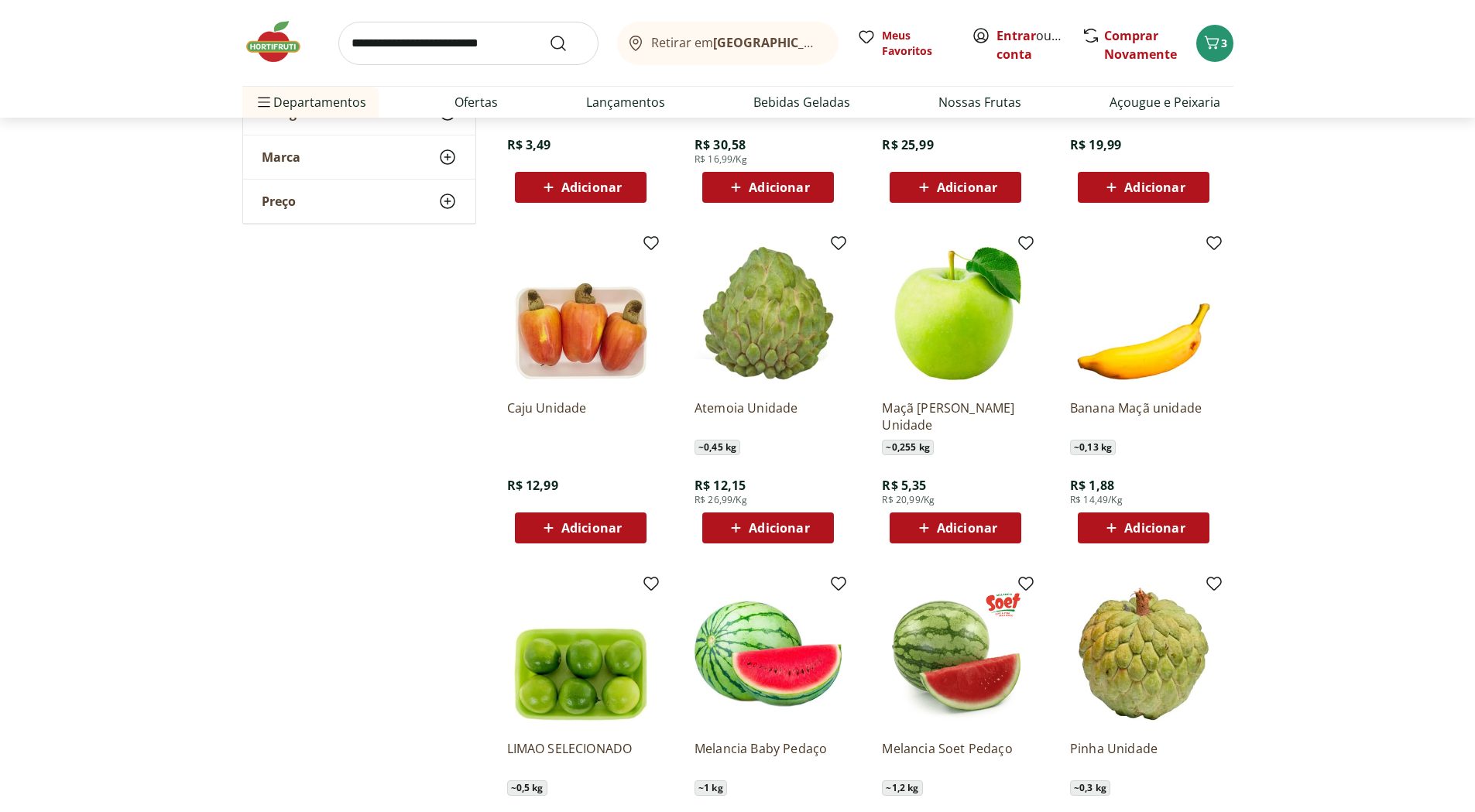
scroll to position [5731, 0]
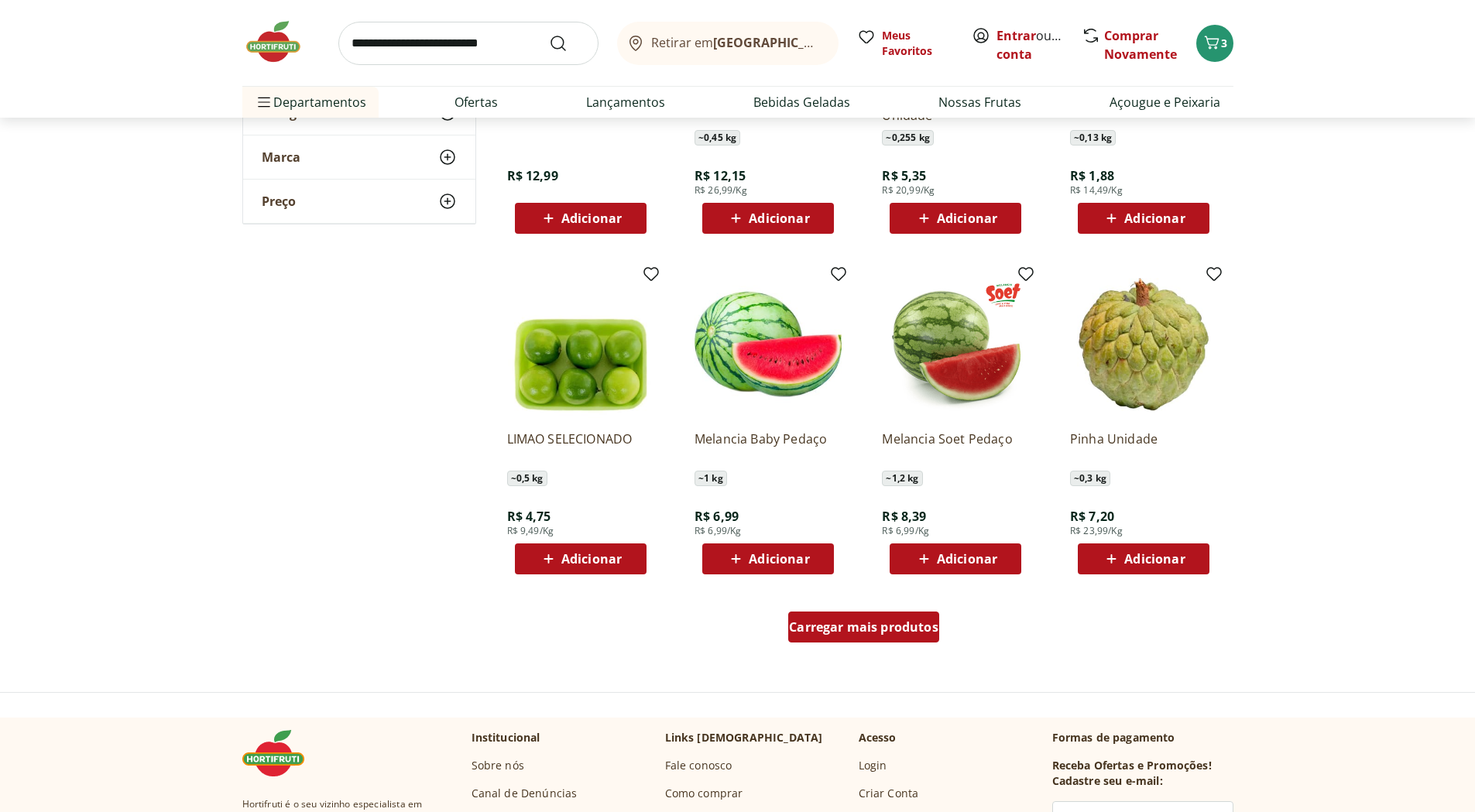
click at [900, 631] on span "Carregar mais produtos" at bounding box center [864, 628] width 149 height 13
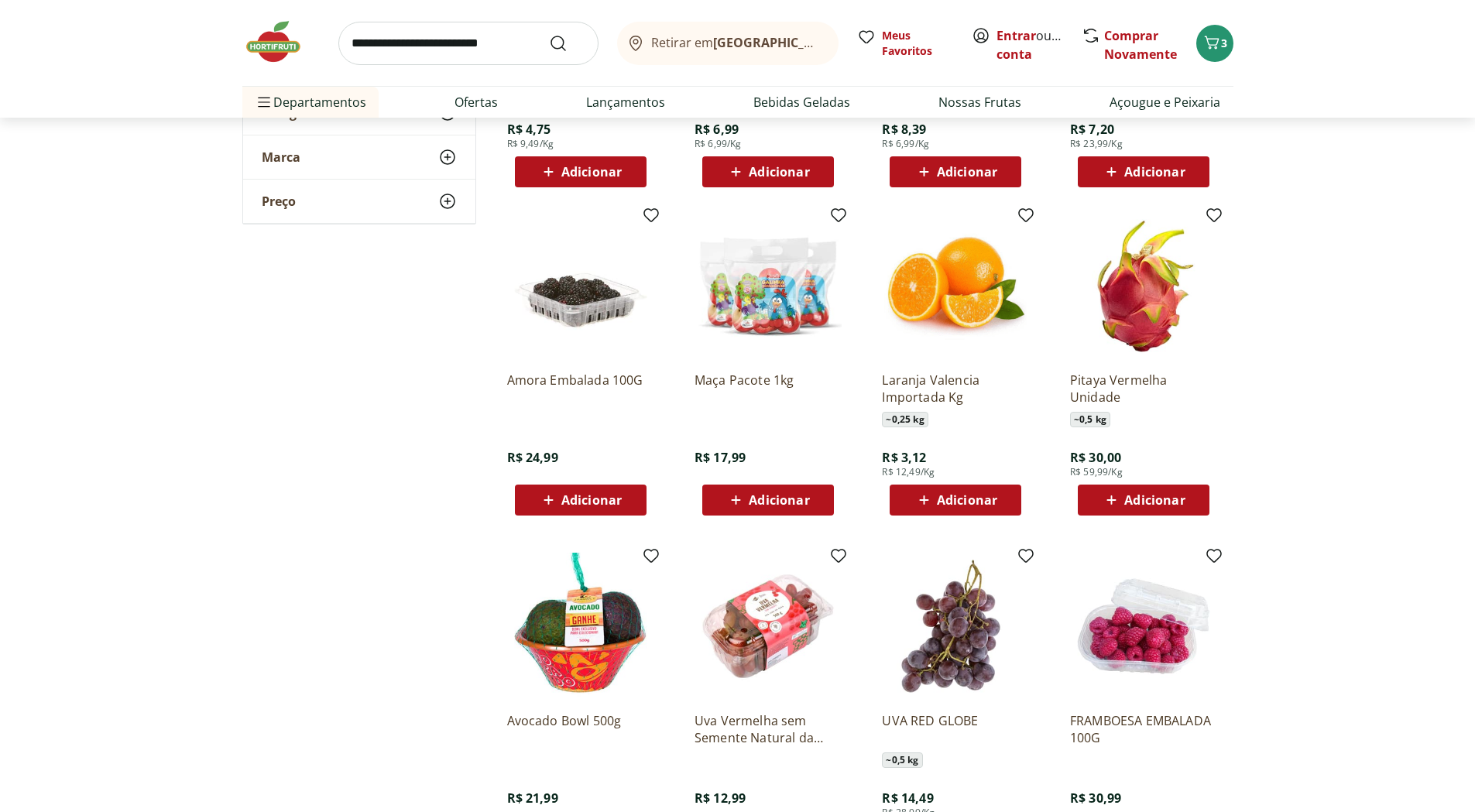
scroll to position [6427, 0]
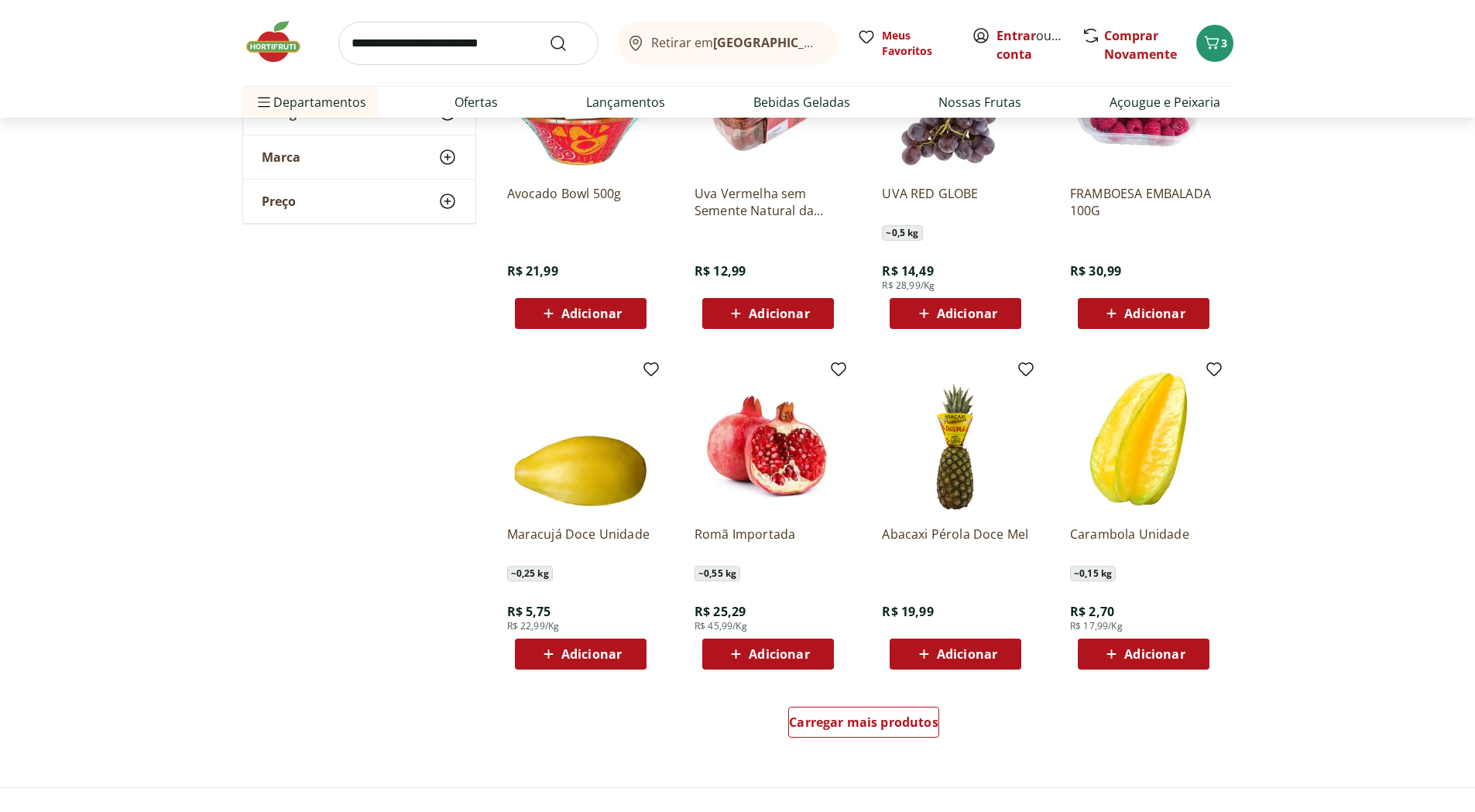
scroll to position [6660, 0]
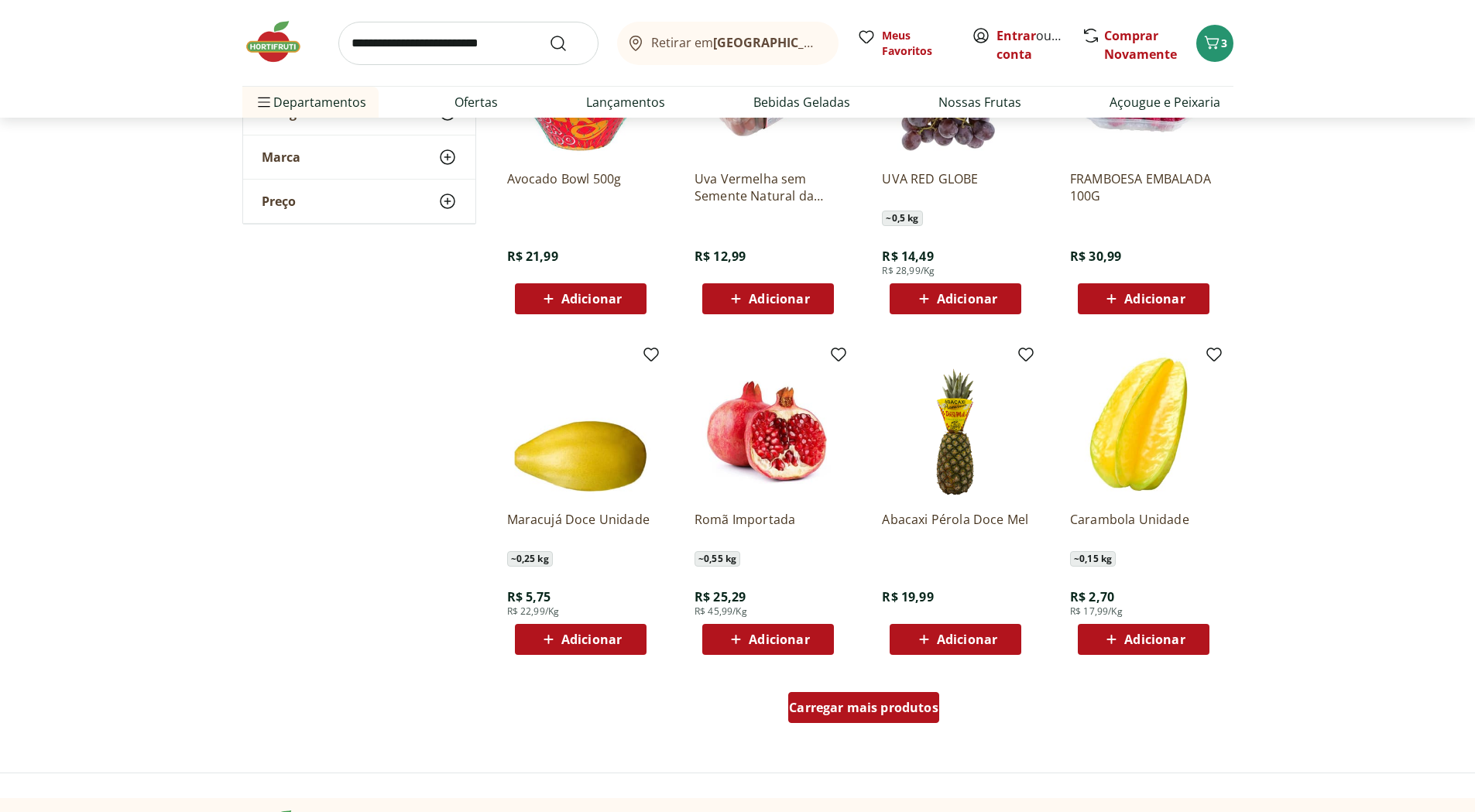
click at [855, 713] on span "Carregar mais produtos" at bounding box center [864, 708] width 149 height 13
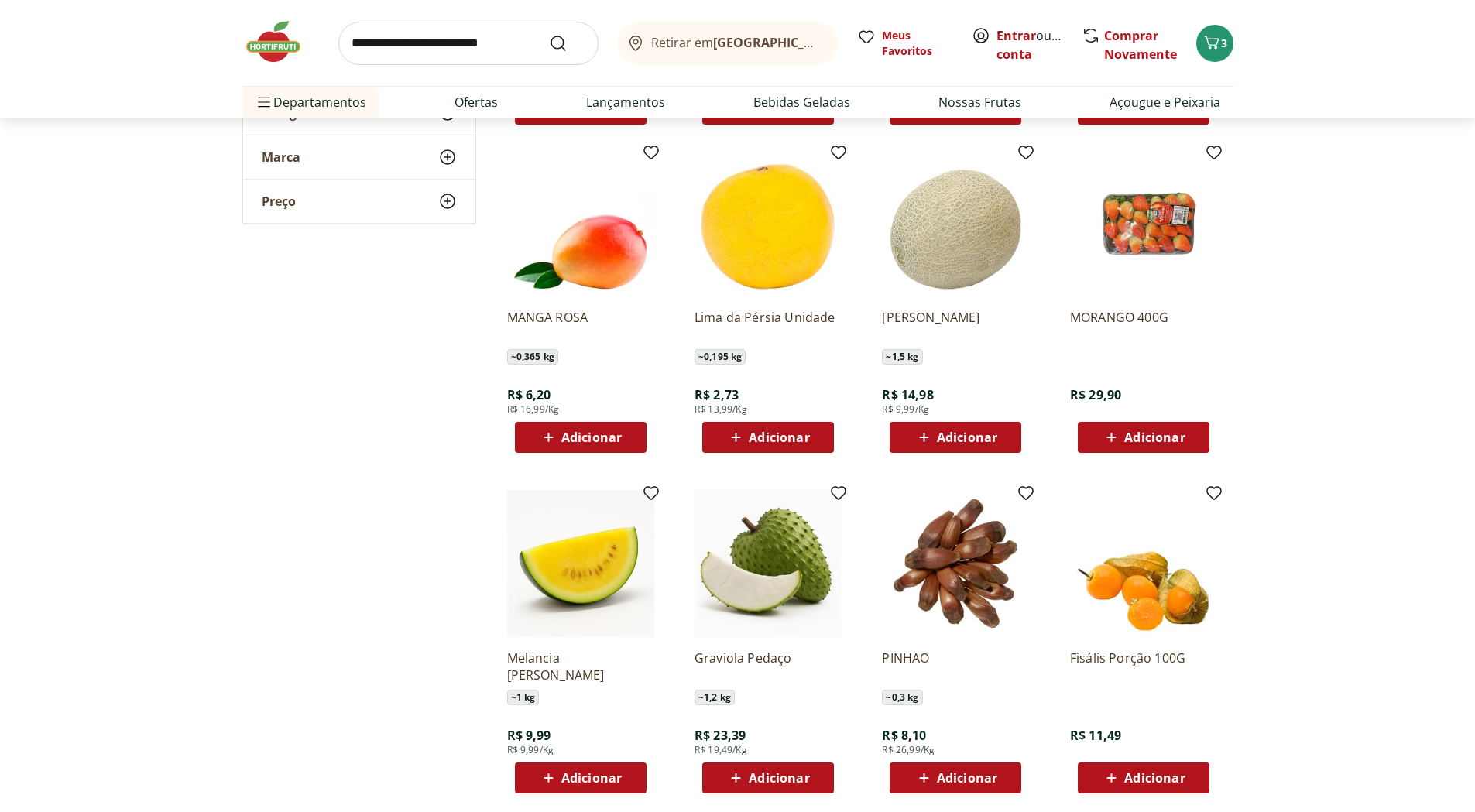
scroll to position [7202, 0]
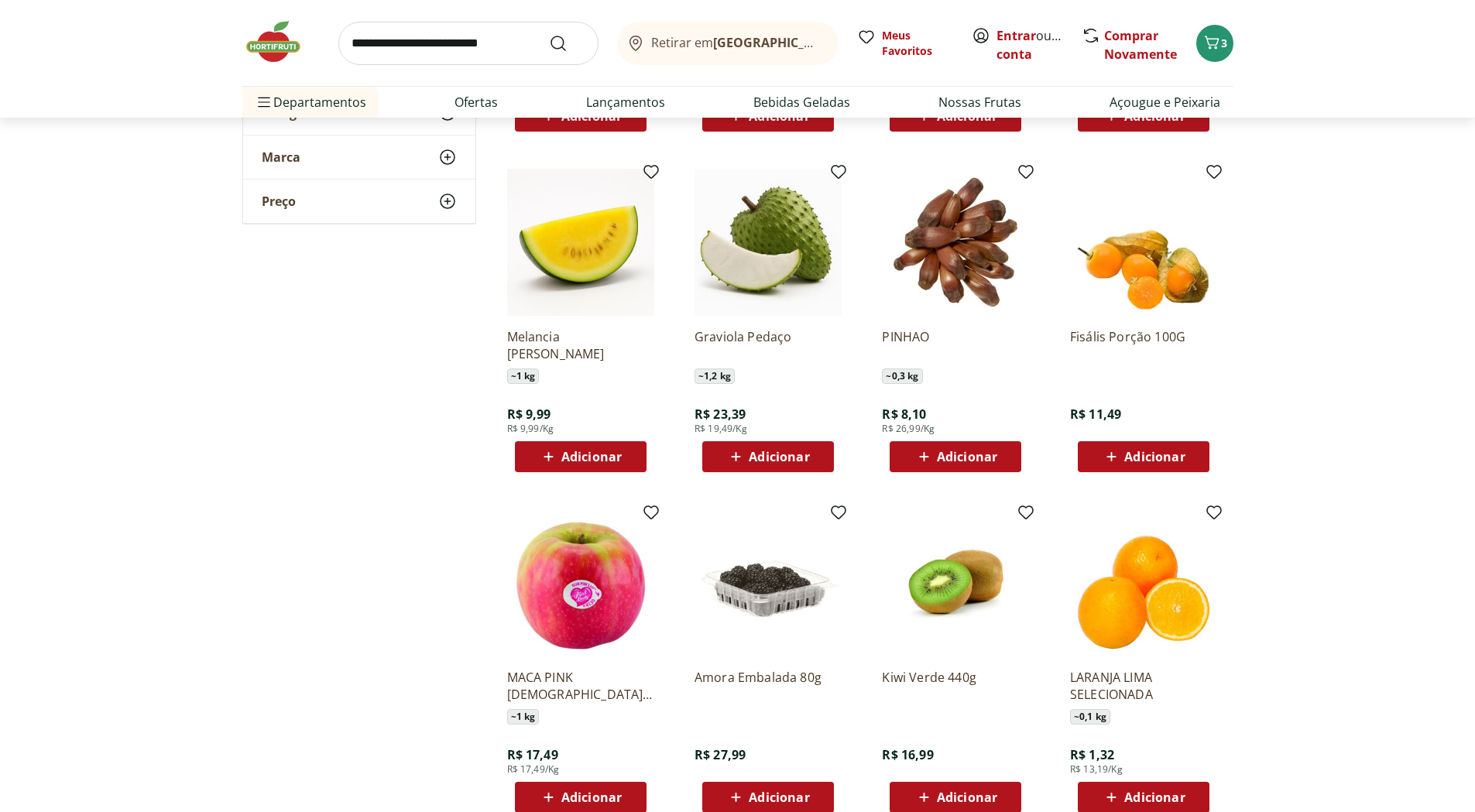
scroll to position [7744, 0]
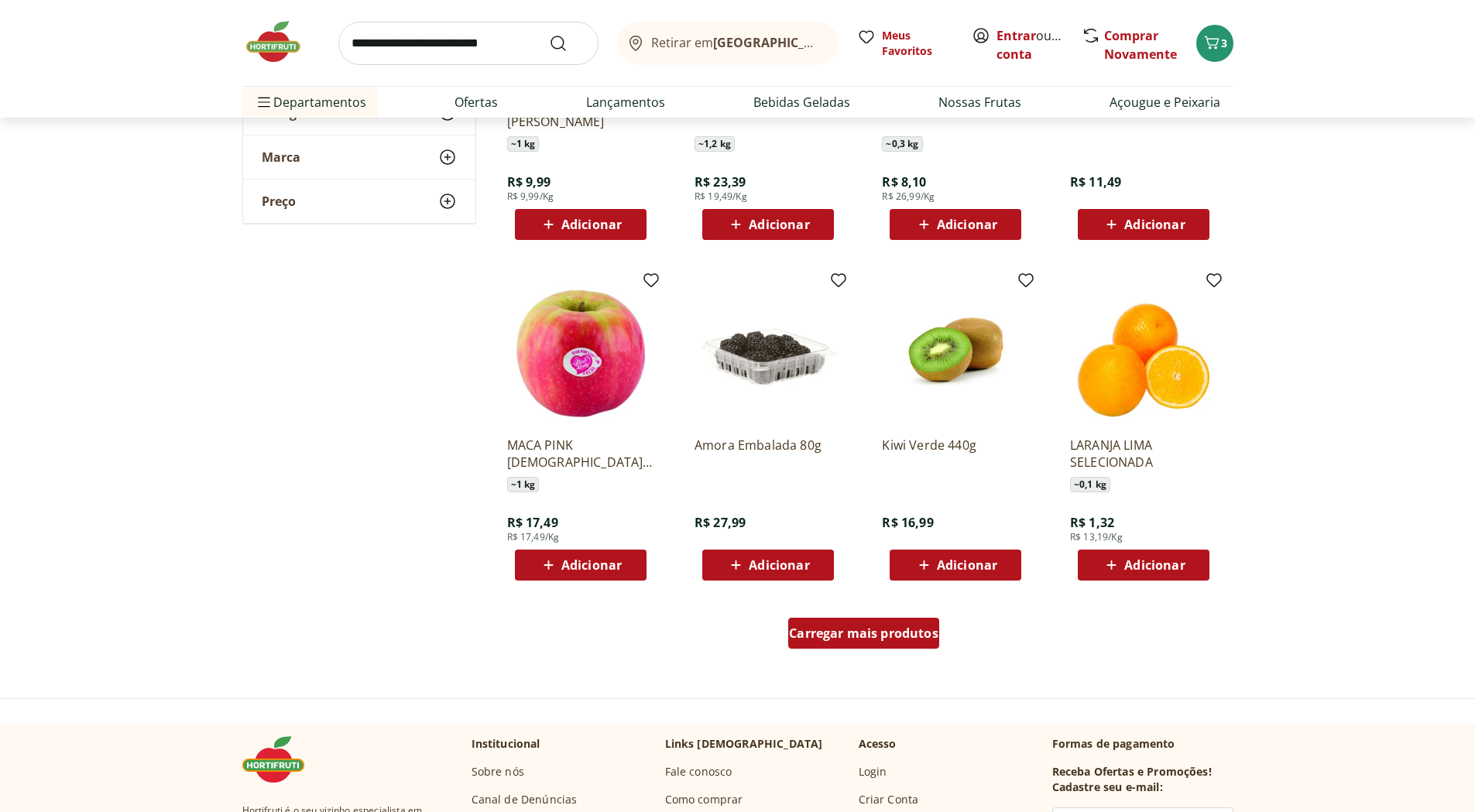
click at [893, 636] on span "Carregar mais produtos" at bounding box center [864, 633] width 149 height 13
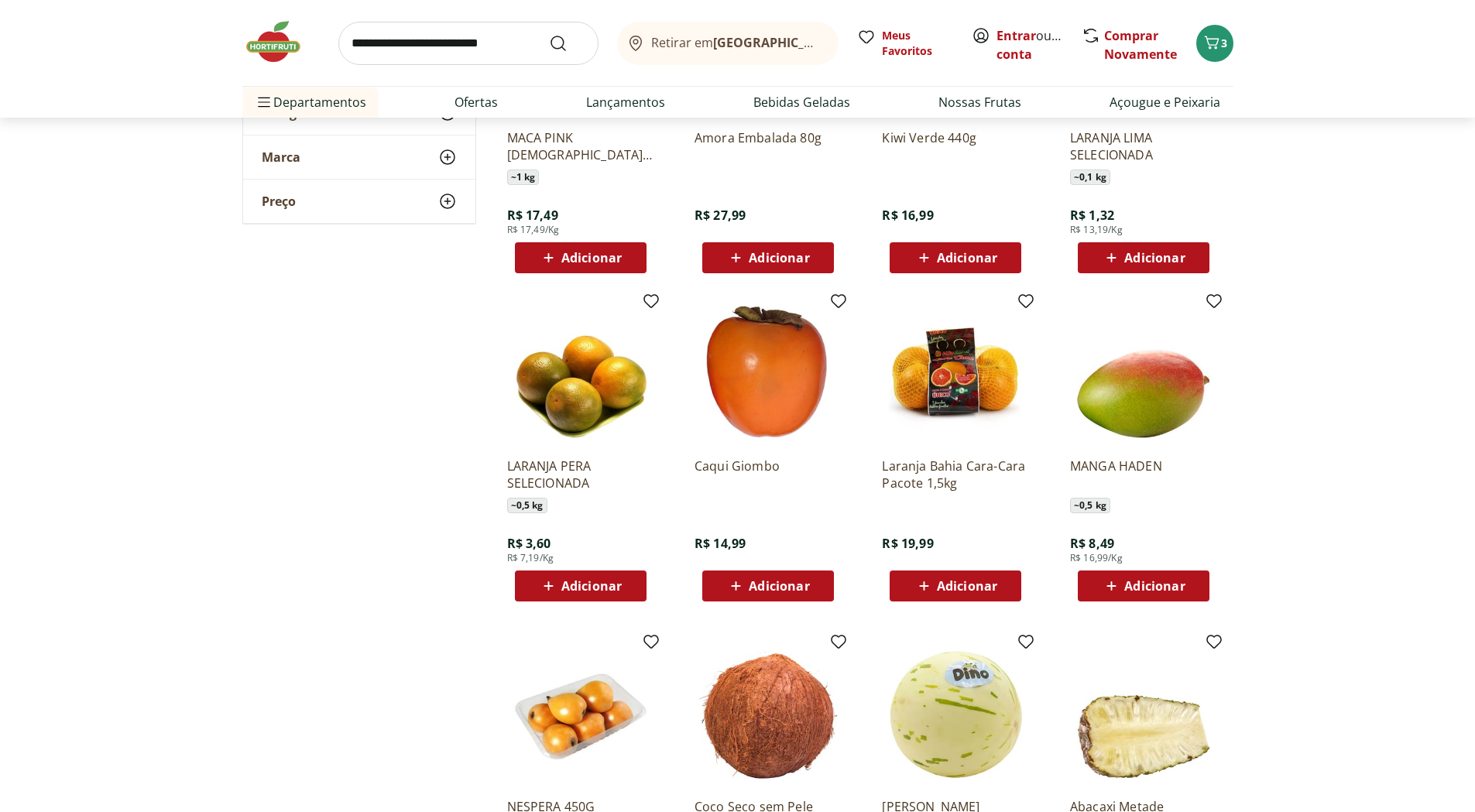
scroll to position [8054, 0]
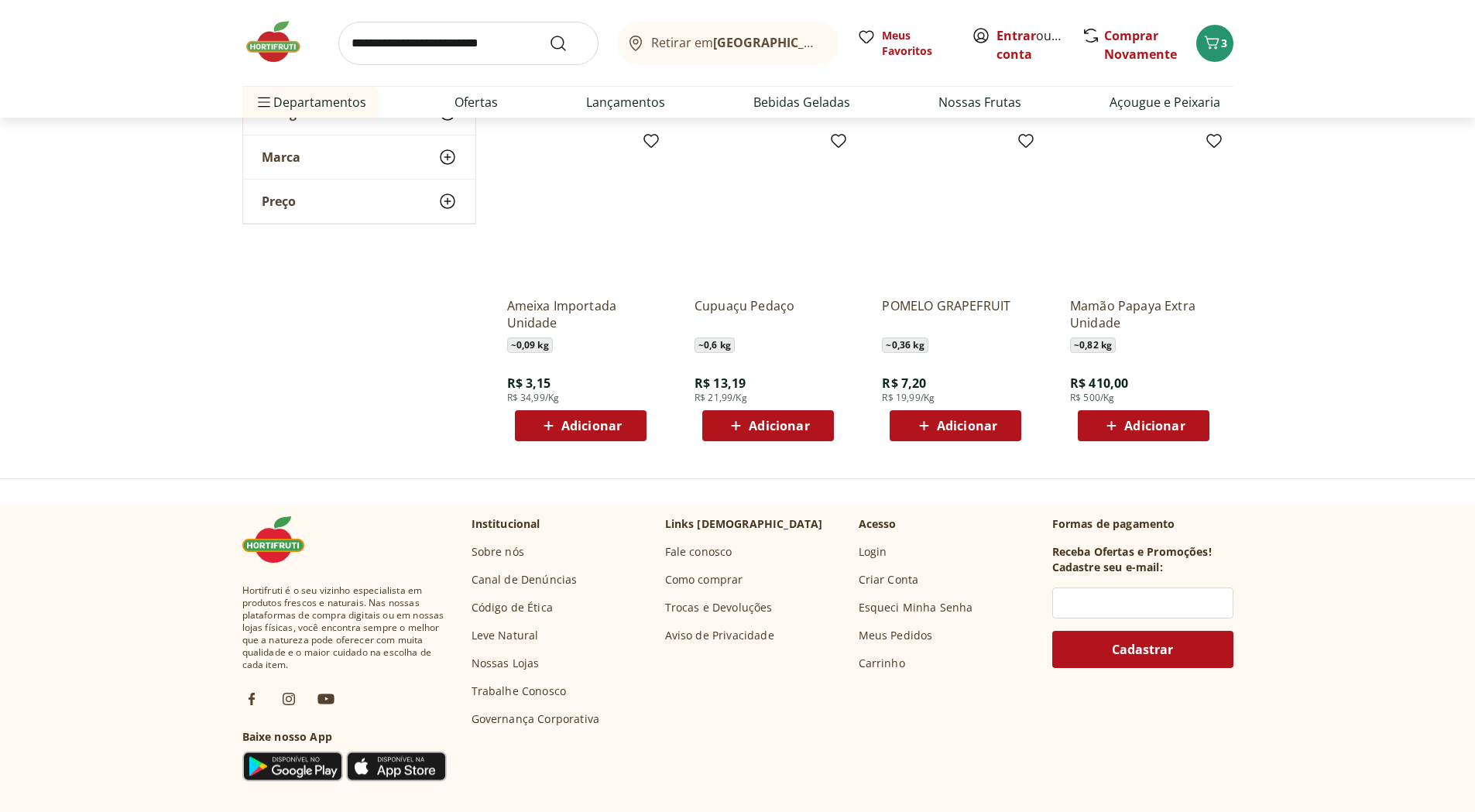
scroll to position [8906, 0]
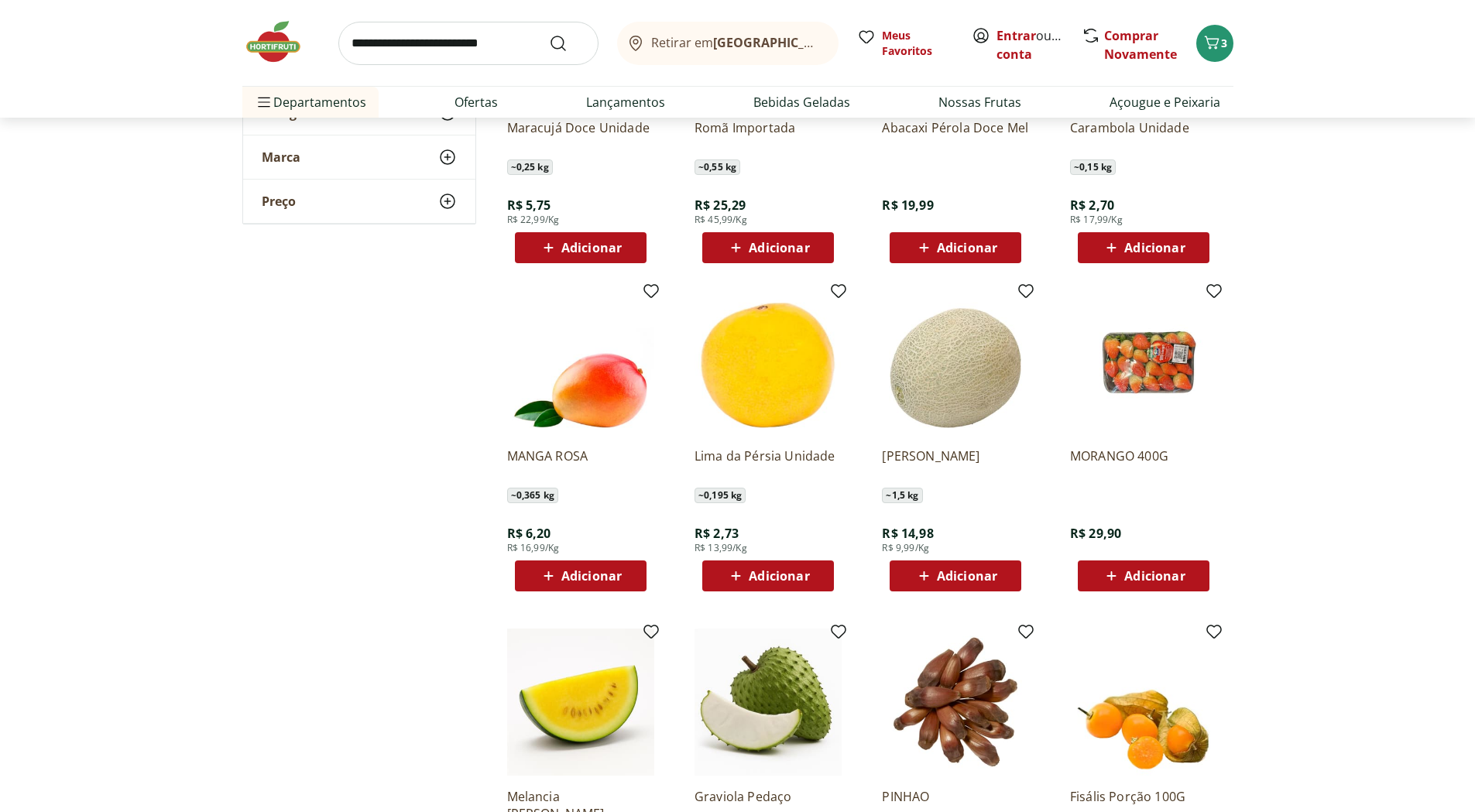
scroll to position [6505, 0]
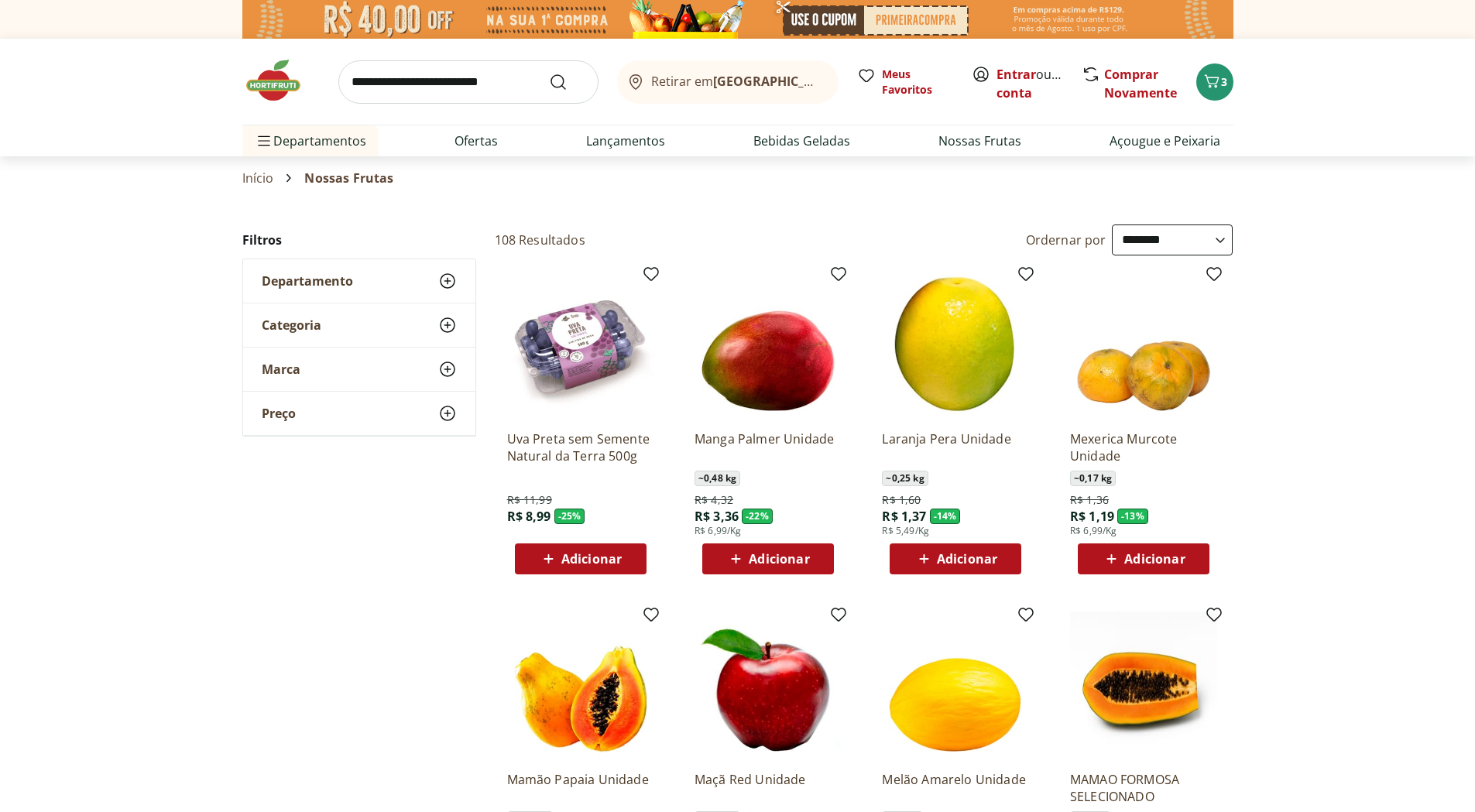
select select "**********"
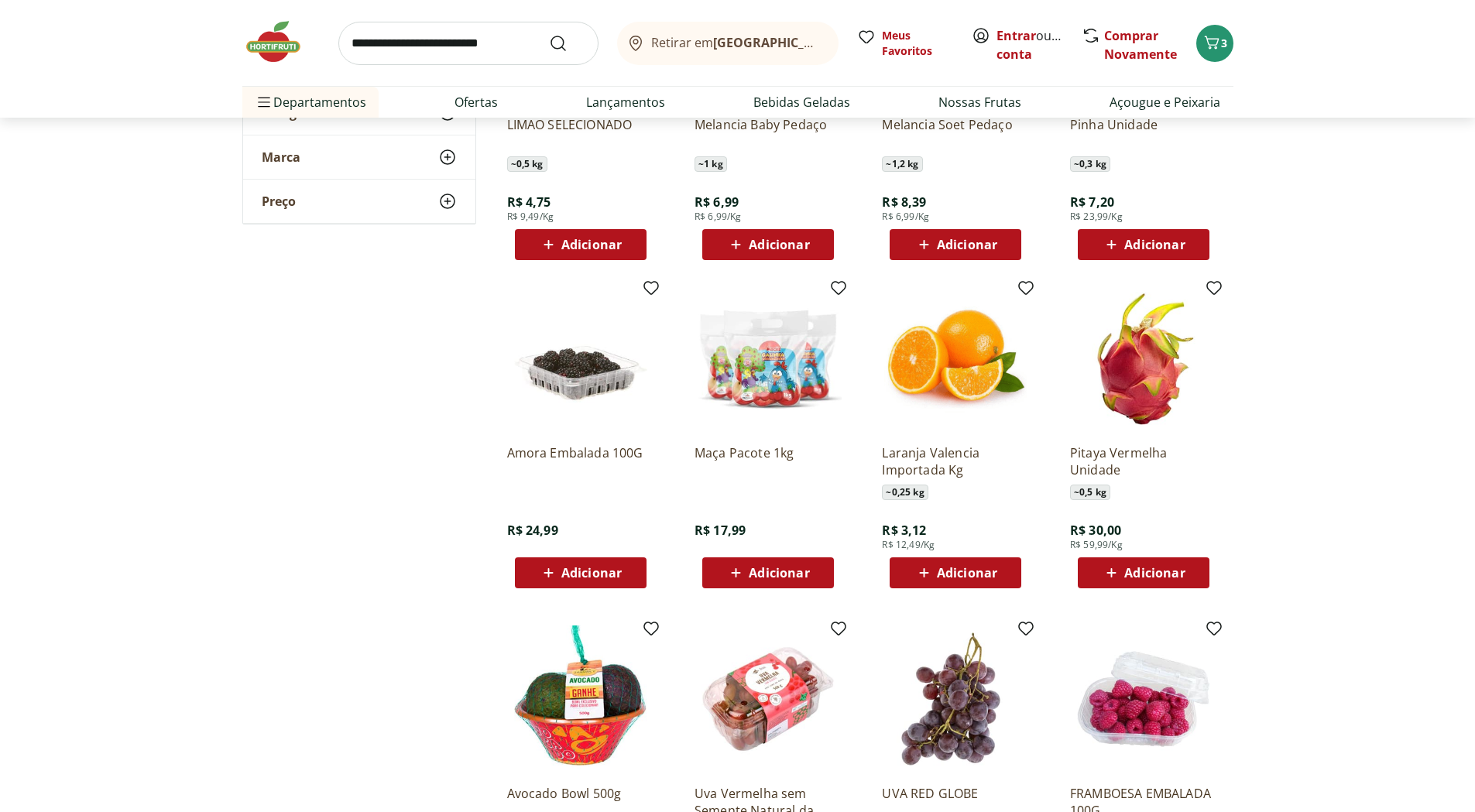
scroll to position [6041, 0]
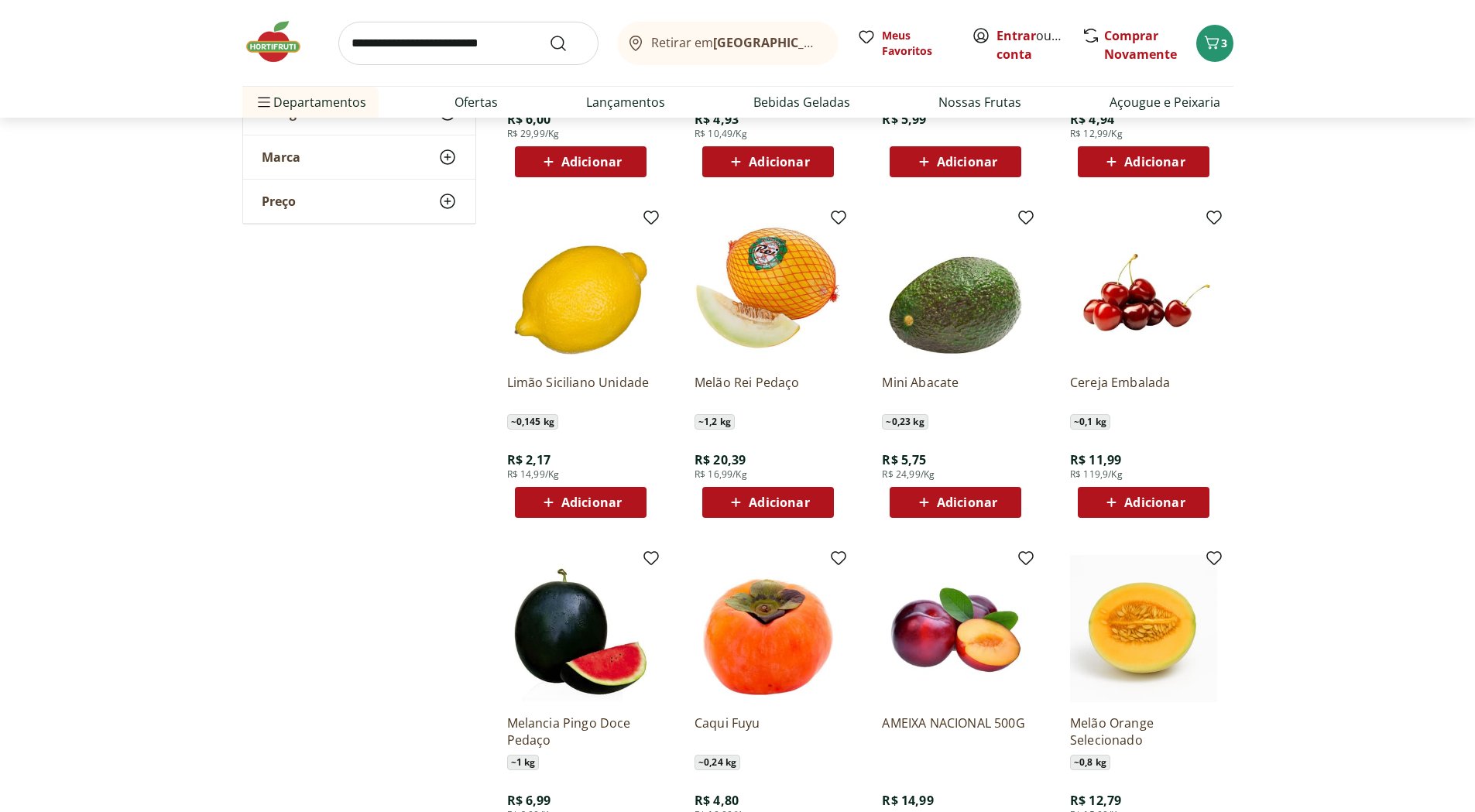
scroll to position [3794, 0]
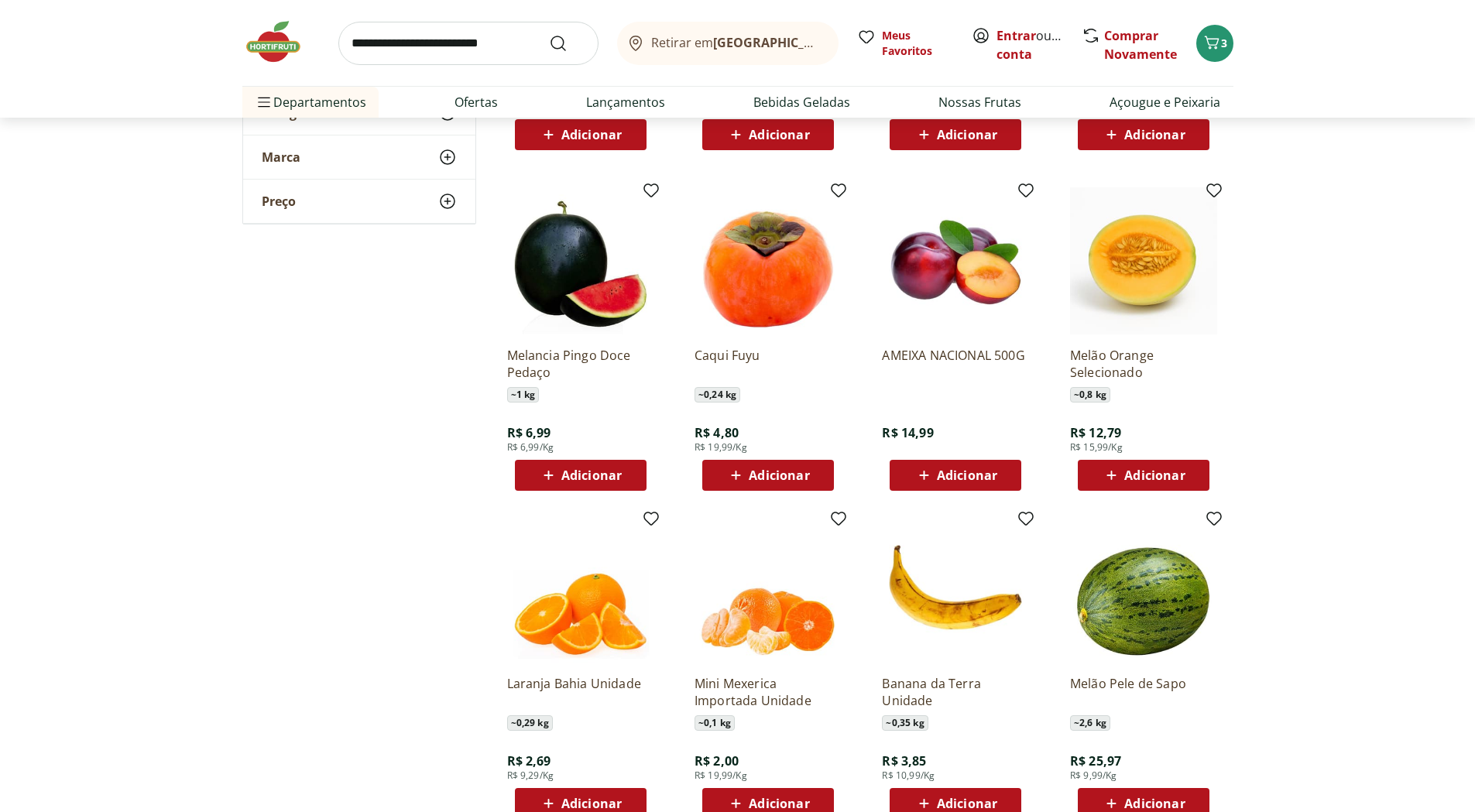
click at [599, 479] on span "Adicionar" at bounding box center [592, 476] width 61 height 13
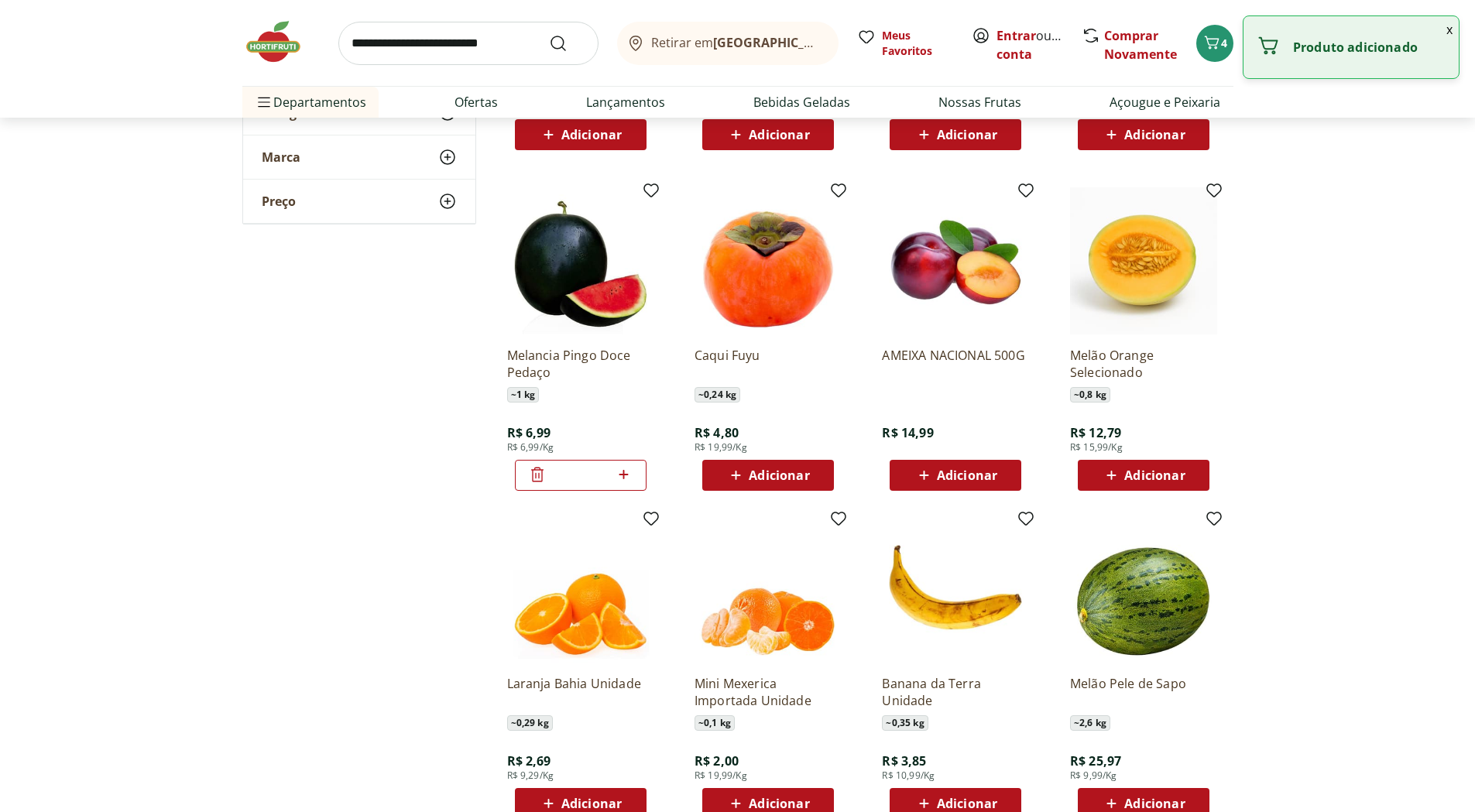
click at [1341, 56] on div "Produto adicionado" at bounding box center [1351, 47] width 215 height 62
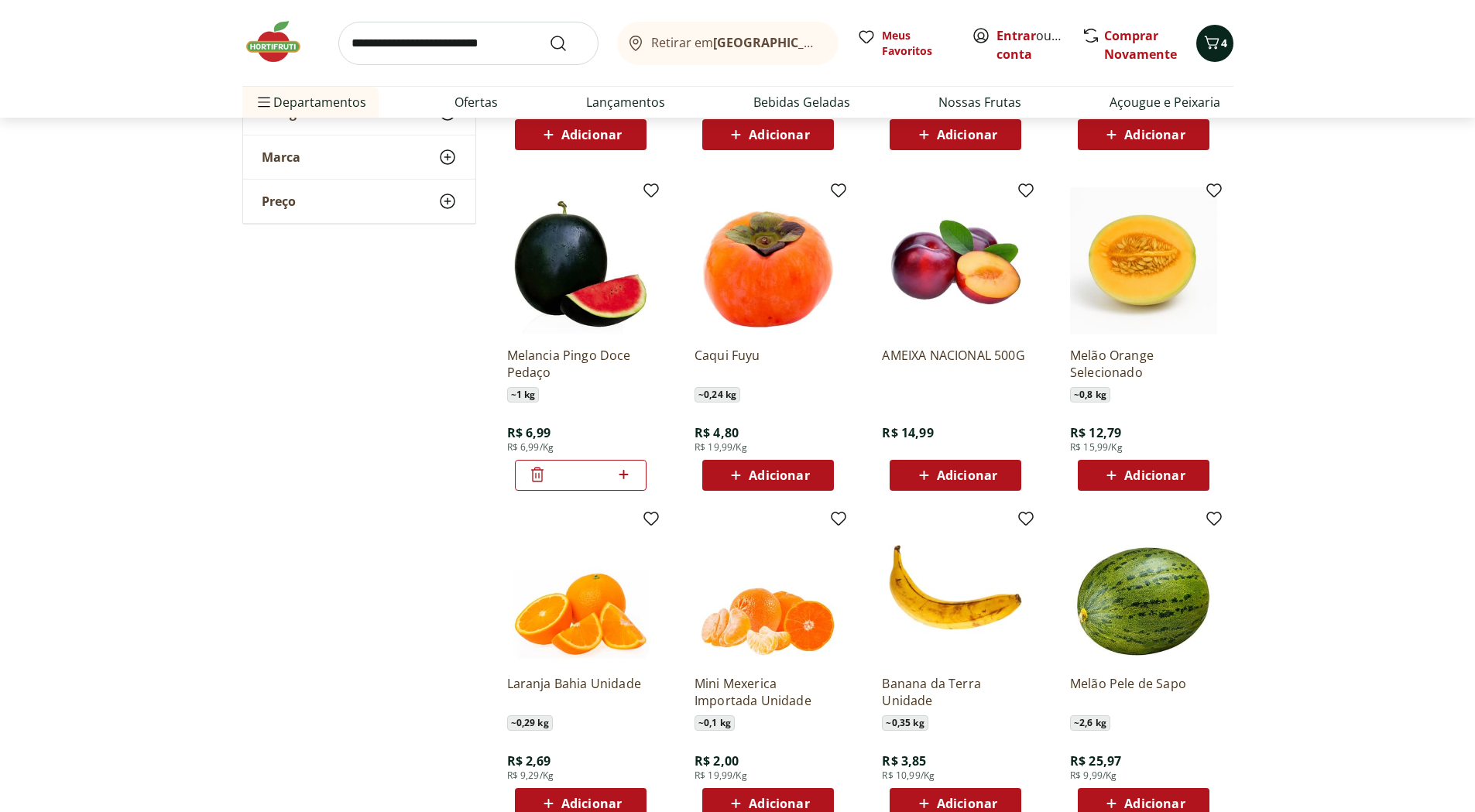
click at [1209, 46] on icon "Carrinho" at bounding box center [1212, 42] width 19 height 19
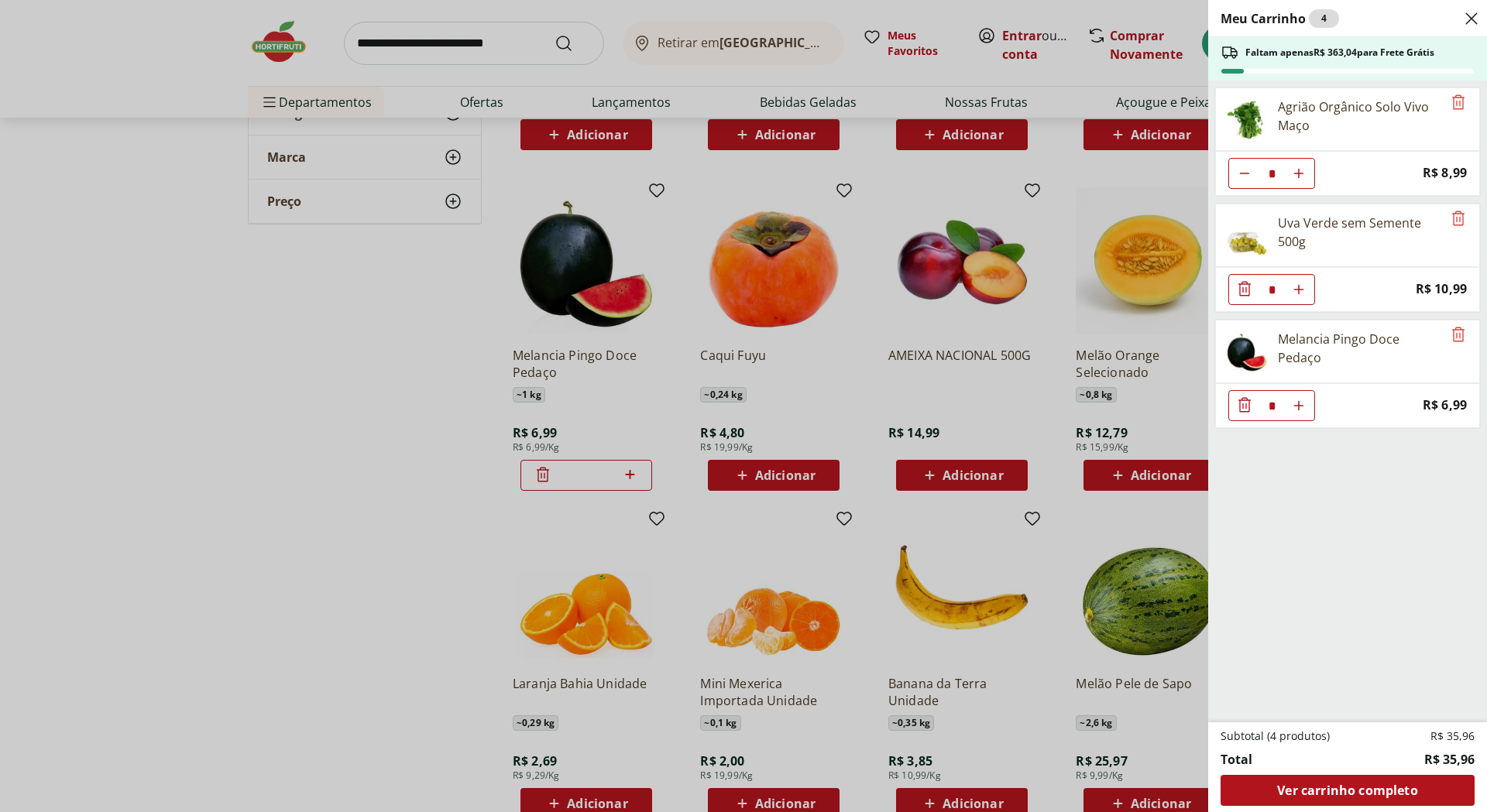
click at [106, 366] on div "Meu Carrinho 4 Faltam apenas R$ 363,04 para Frete Grátis Agrião Orgânico Solo V…" at bounding box center [744, 406] width 1487 height 812
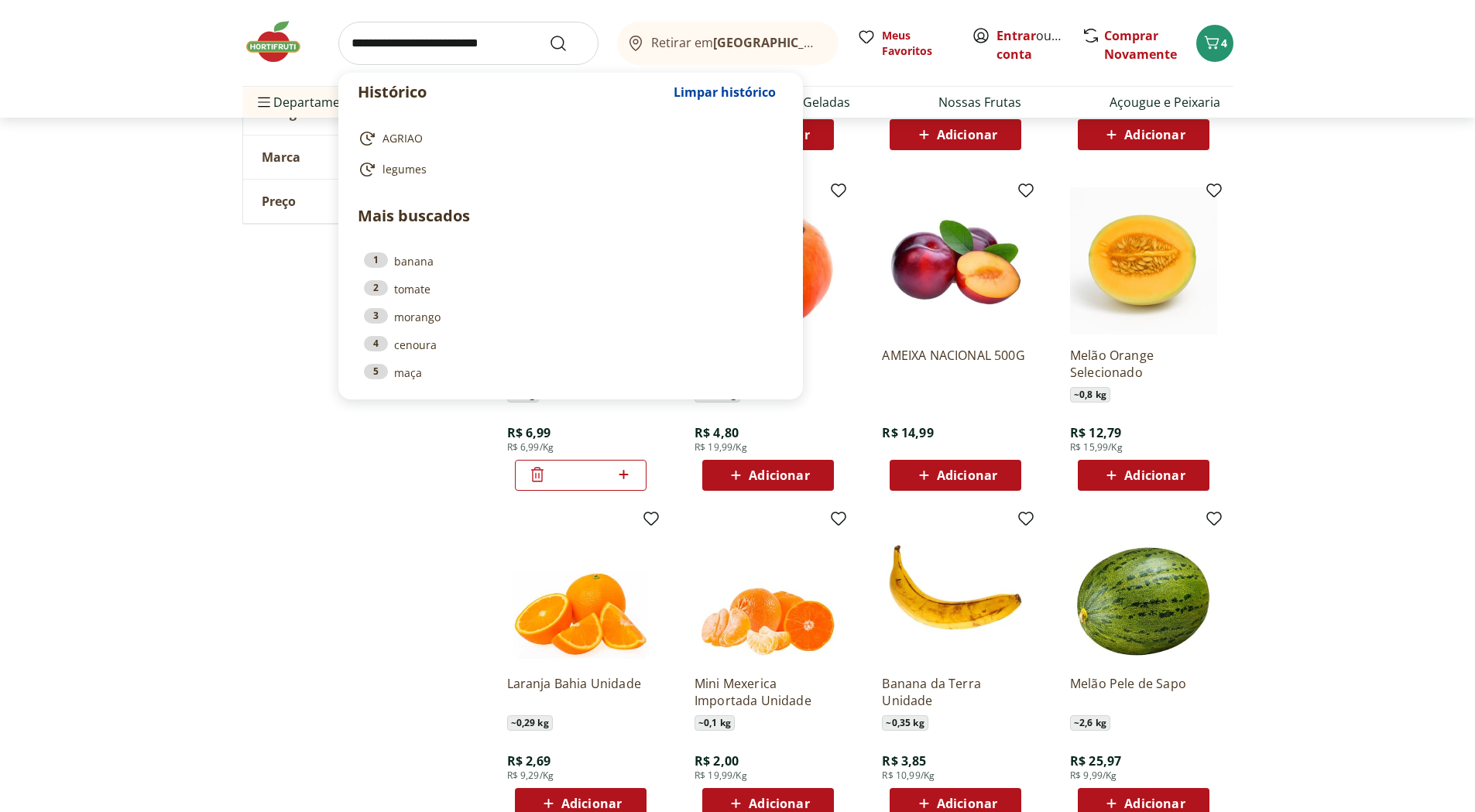
click at [373, 41] on input "search" at bounding box center [469, 43] width 260 height 43
click at [412, 138] on span "AGRIAO" at bounding box center [403, 138] width 41 height 15
type input "******"
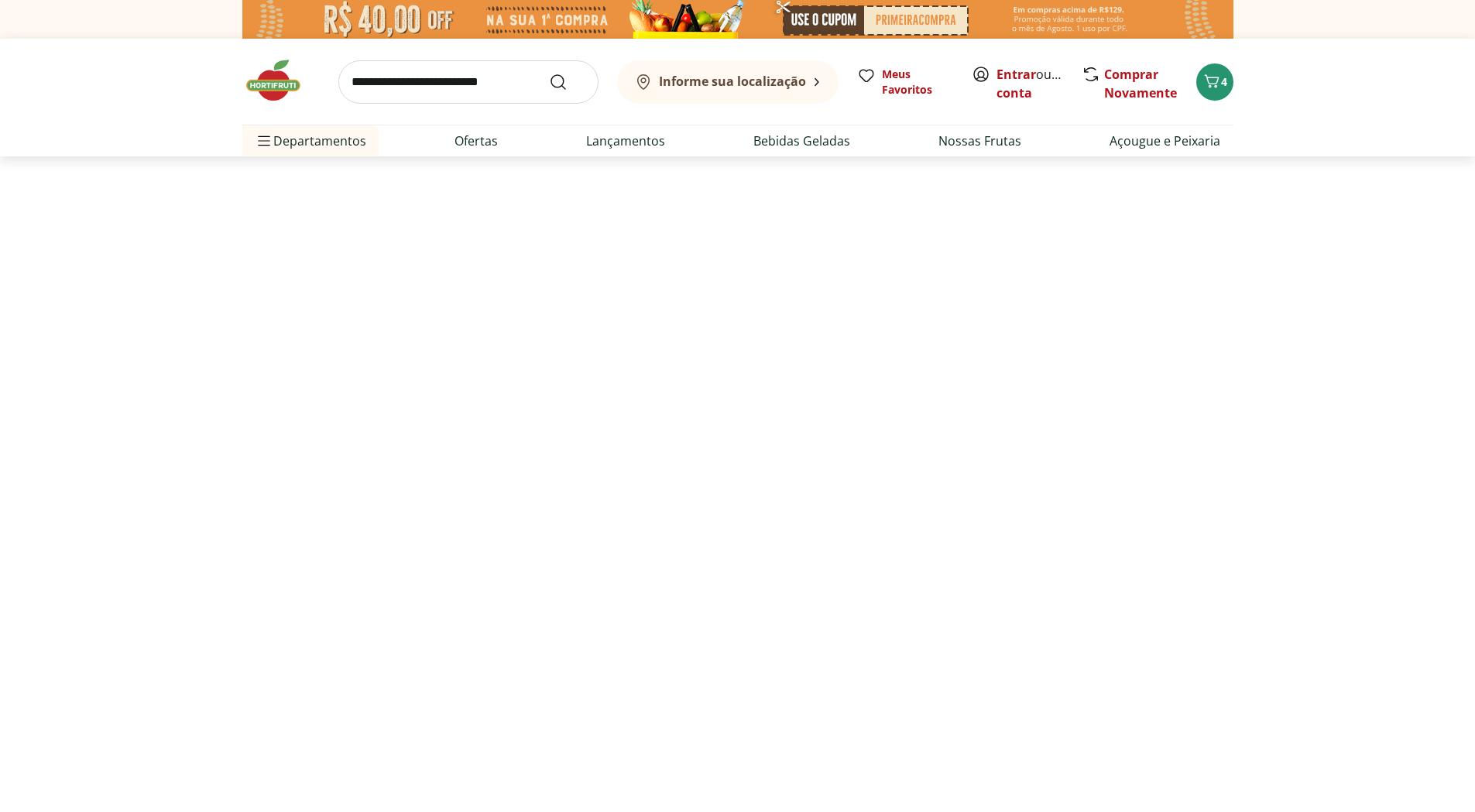
select select "**********"
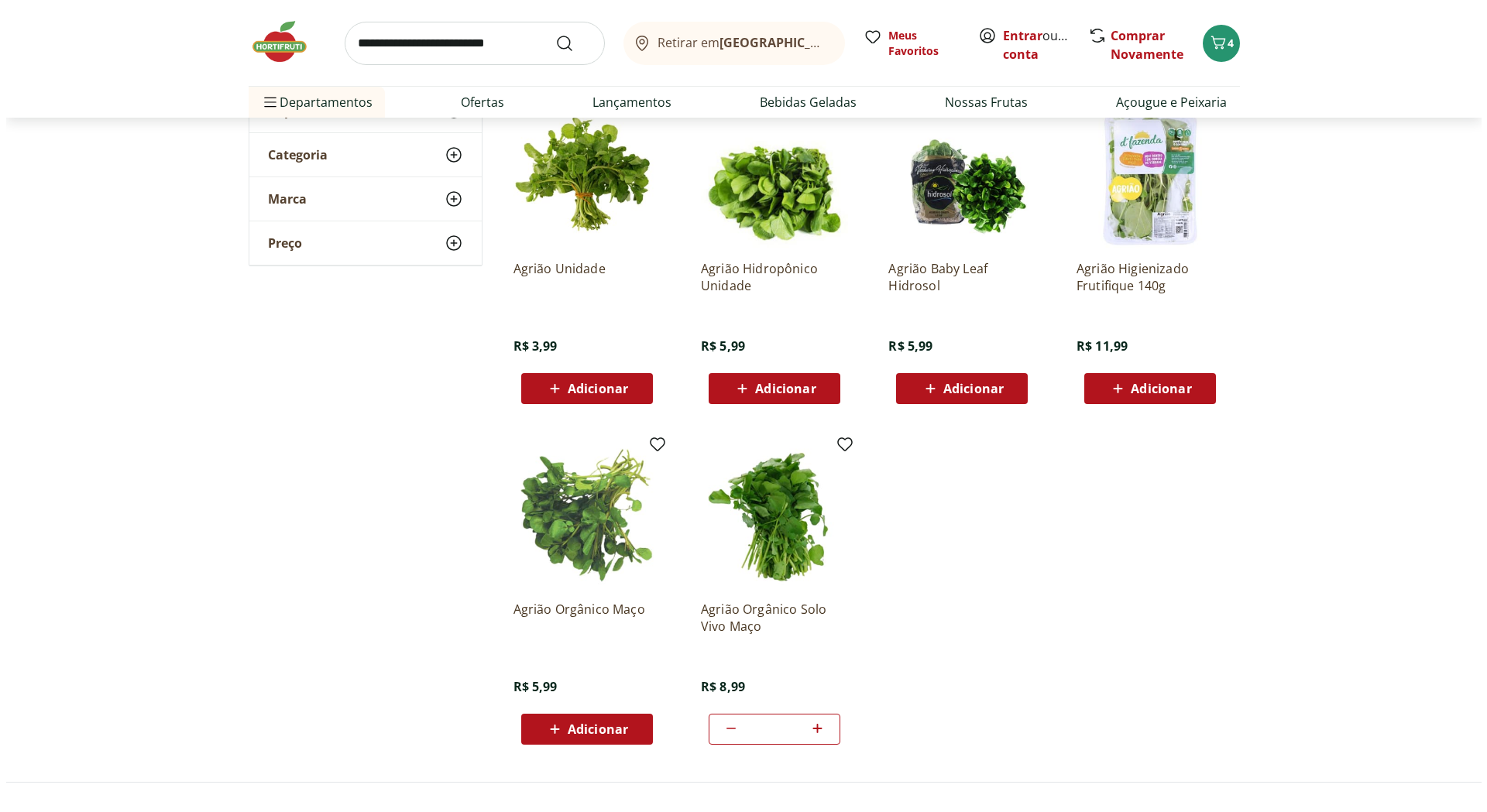
scroll to position [232, 0]
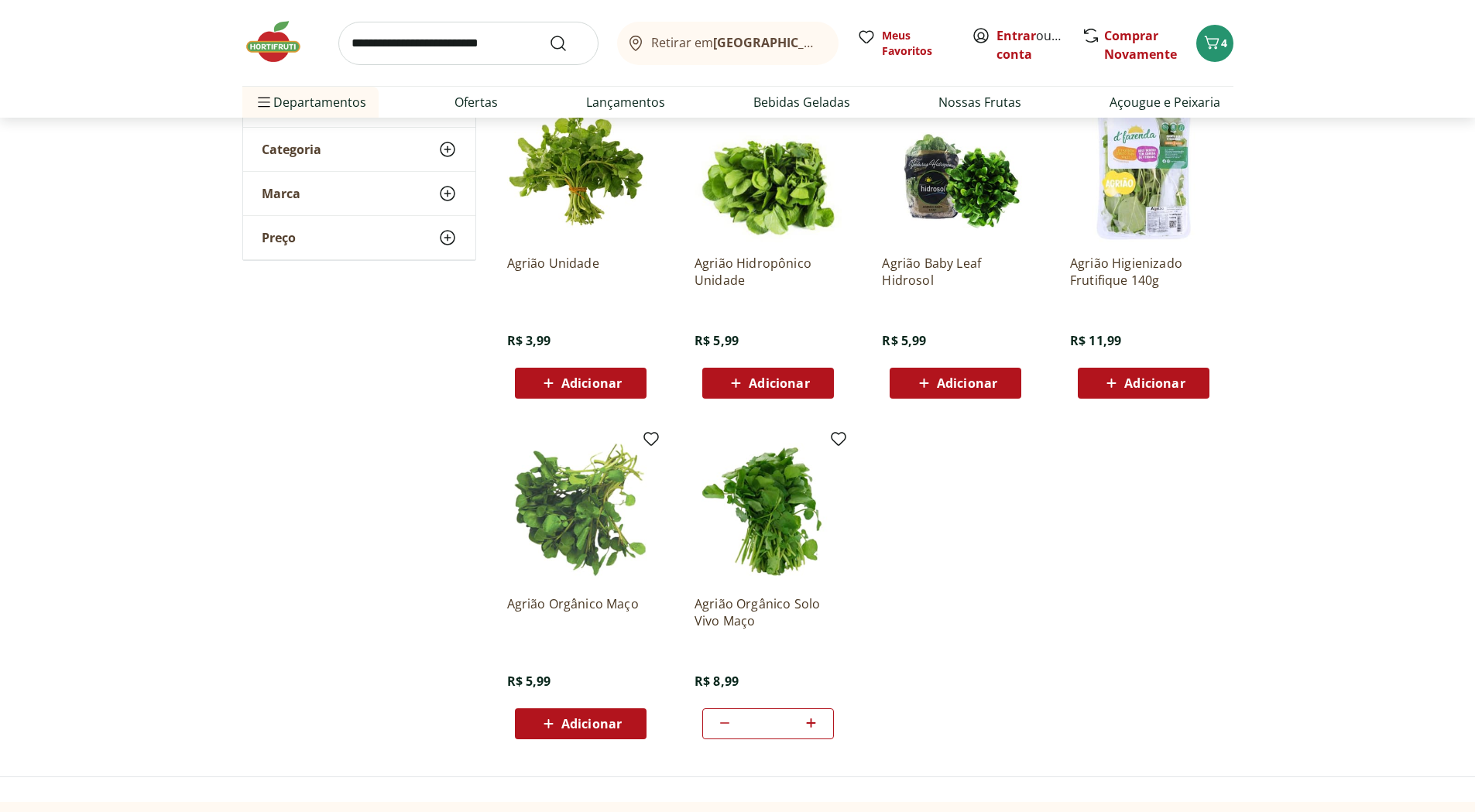
click at [774, 383] on span "Adicionar" at bounding box center [779, 384] width 61 height 13
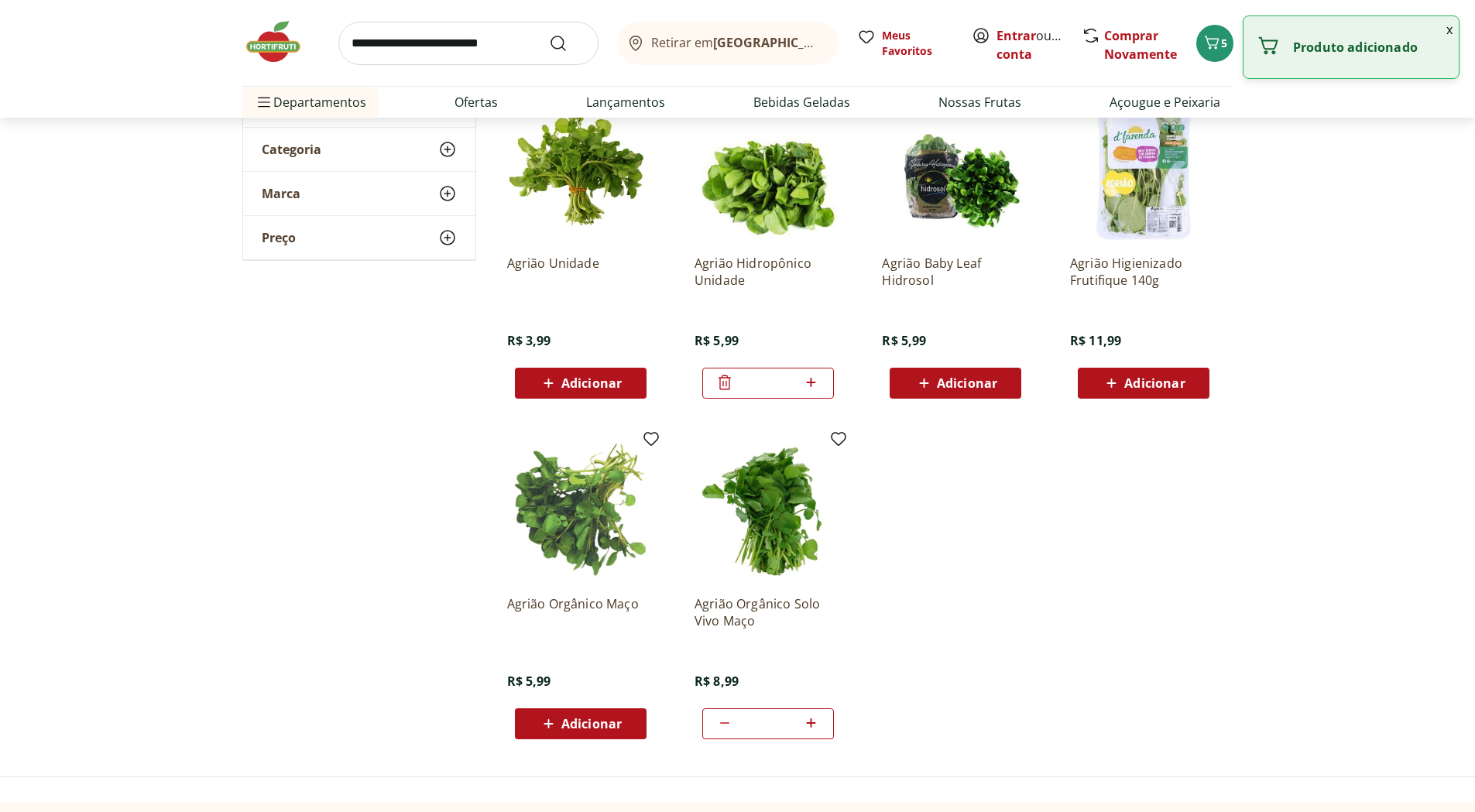
click at [556, 716] on icon at bounding box center [548, 723] width 19 height 19
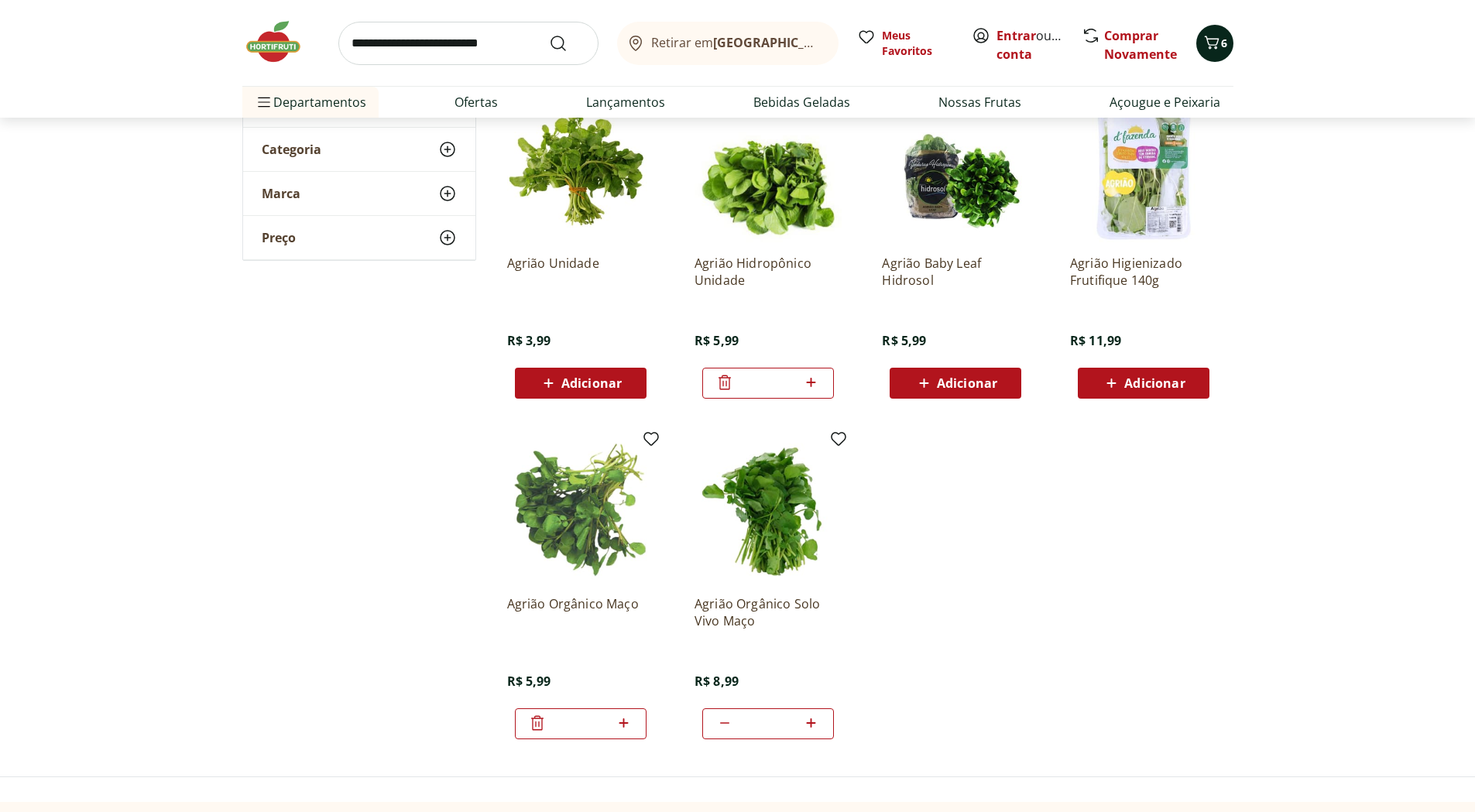
click at [1226, 32] on button "6" at bounding box center [1215, 42] width 37 height 37
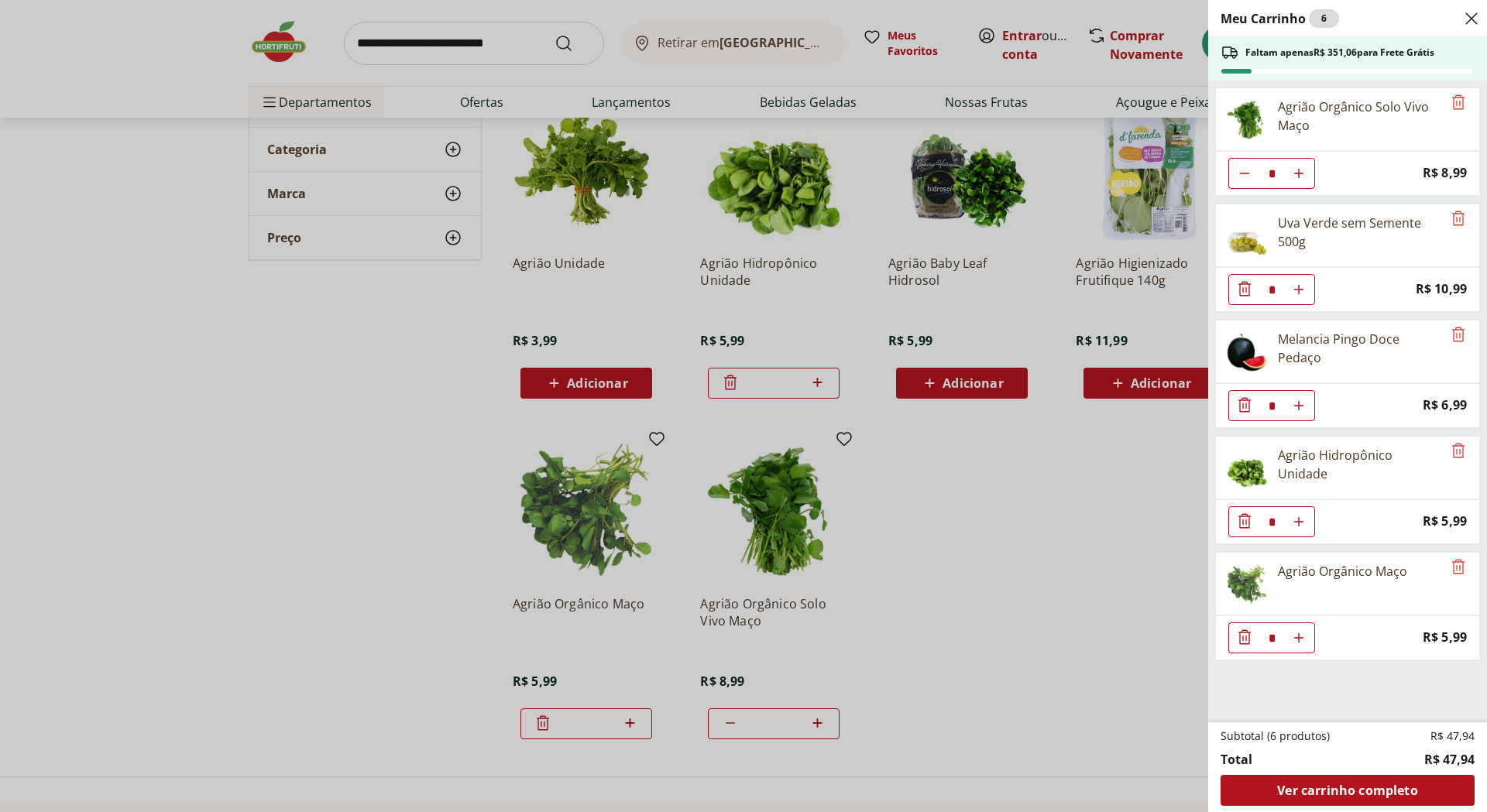
click at [1242, 298] on icon "Diminuir Quantidade" at bounding box center [1245, 289] width 19 height 19
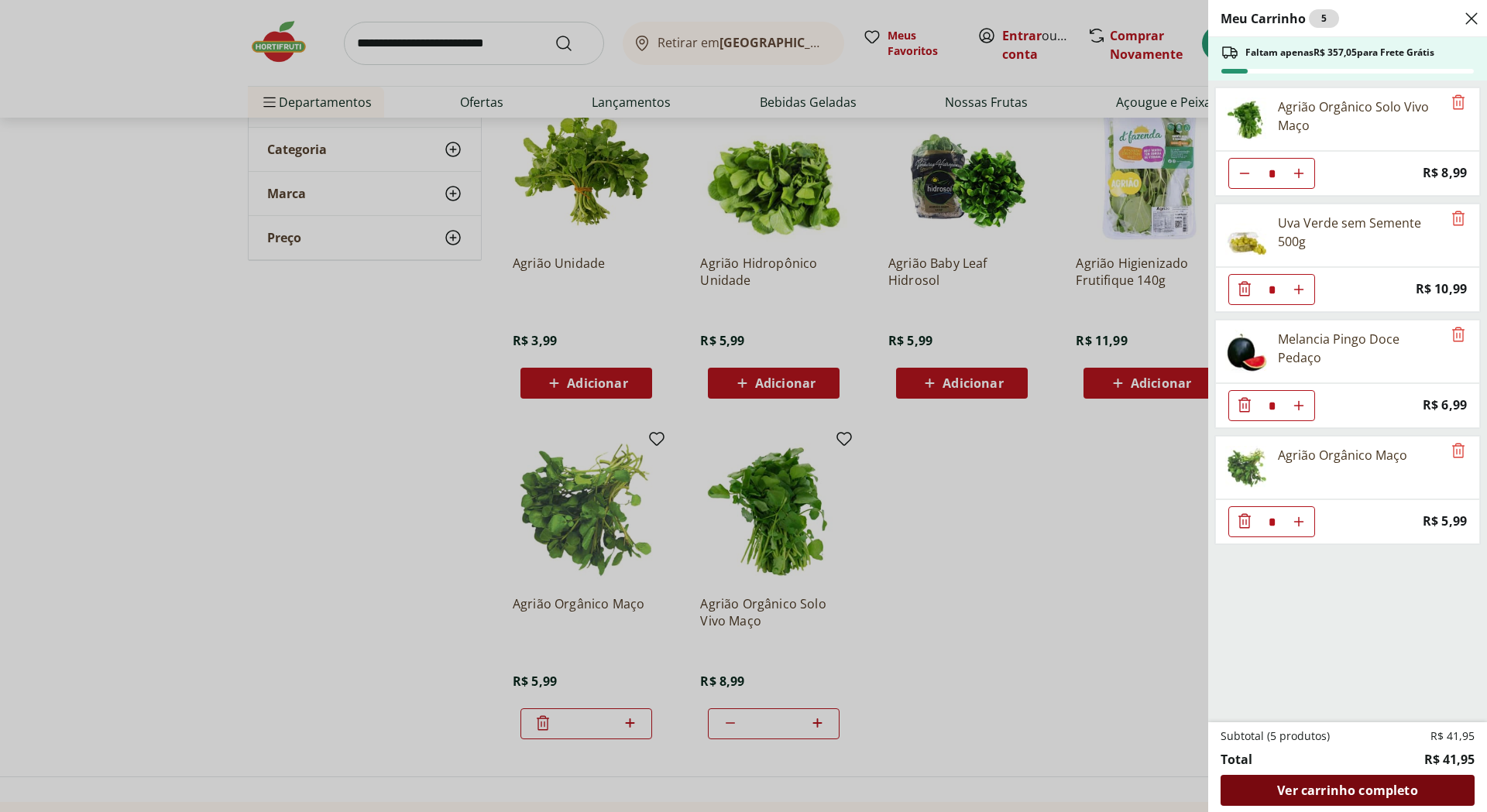
click at [1333, 789] on span "Ver carrinho completo" at bounding box center [1347, 791] width 140 height 13
